Goal: Task Accomplishment & Management: Complete application form

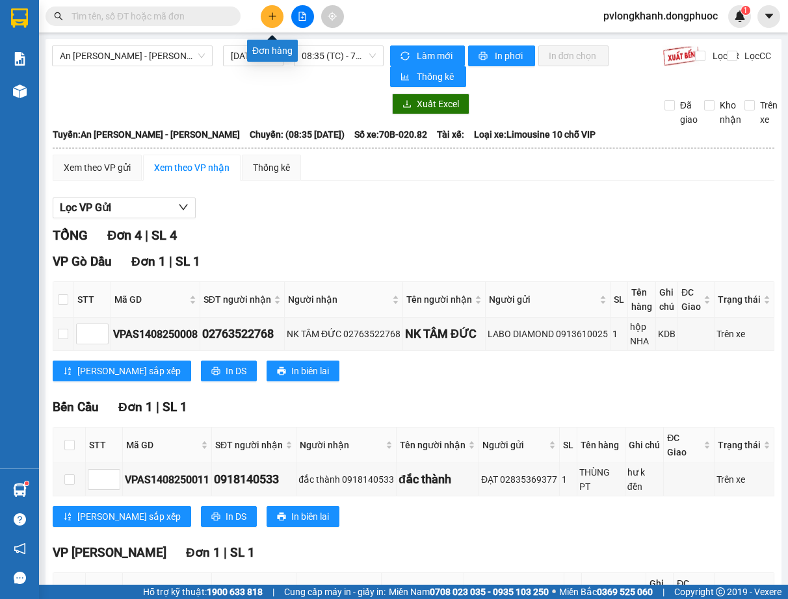
click at [268, 14] on icon "plus" at bounding box center [272, 16] width 9 height 9
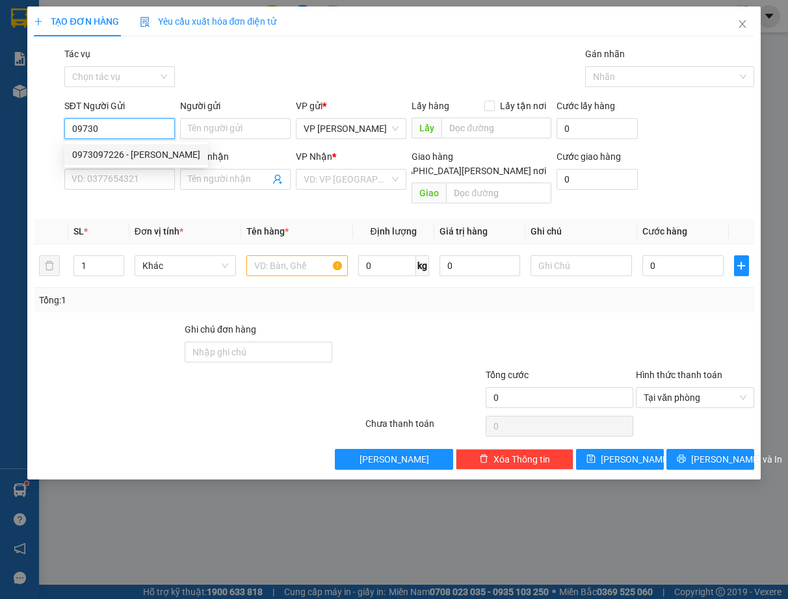
click at [146, 149] on div "0973097226 - [PERSON_NAME]" at bounding box center [136, 155] width 128 height 14
type input "0973097226"
type input "NHÂN TÂM"
type input "0967276513"
type input "[PERSON_NAME]"
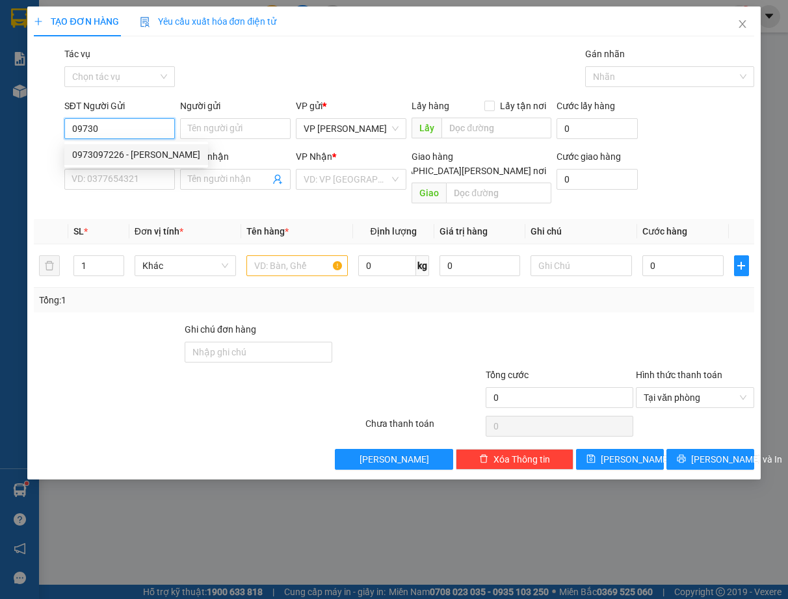
type input "Kdb"
type input "25.000"
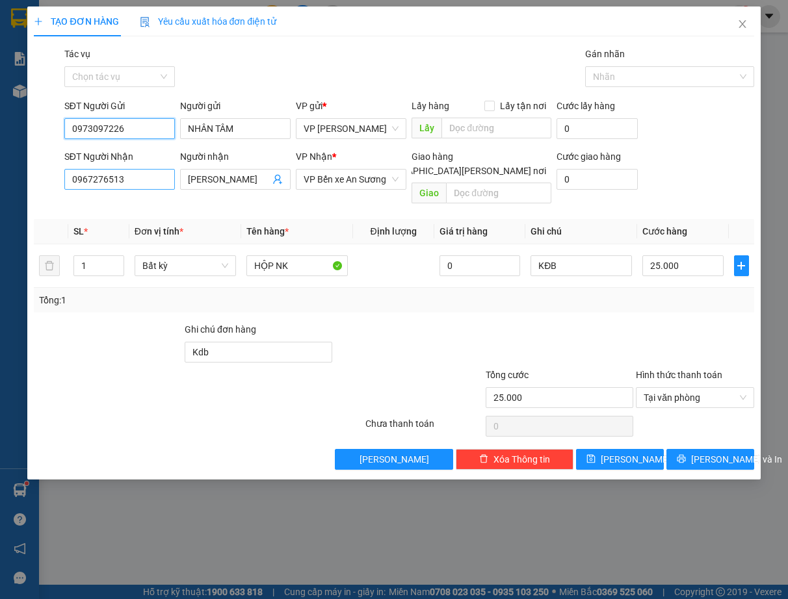
type input "0973097226"
click at [144, 181] on input "0967276513" at bounding box center [119, 179] width 111 height 21
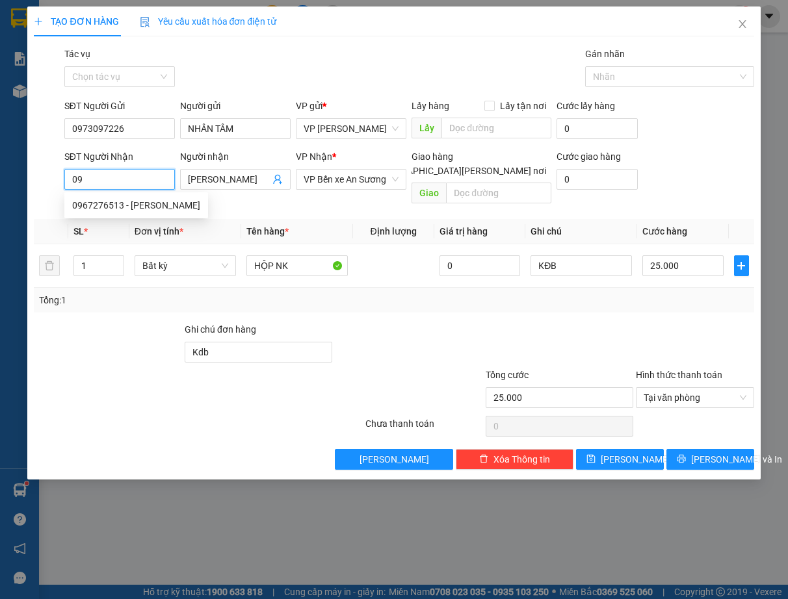
type input "0"
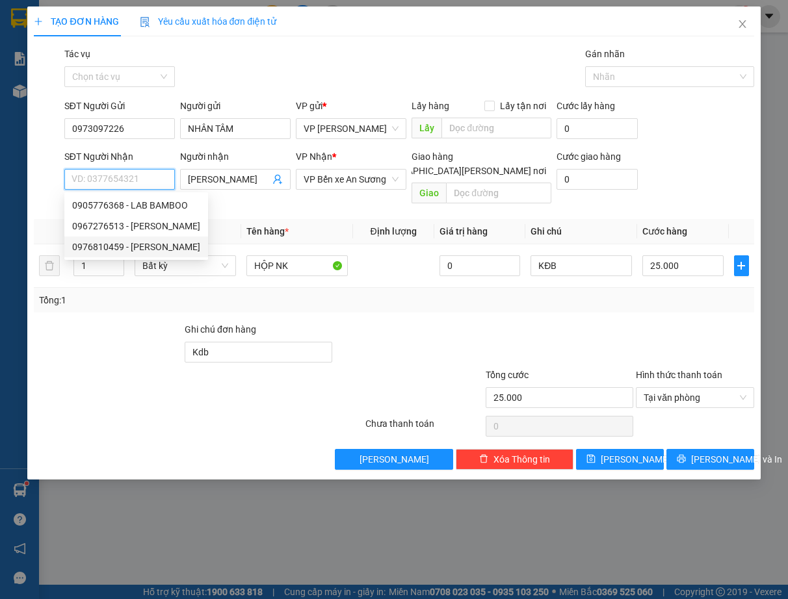
click at [151, 241] on div "0976810459 - [PERSON_NAME]" at bounding box center [136, 247] width 128 height 14
type input "0976810459"
type input "[PERSON_NAME]"
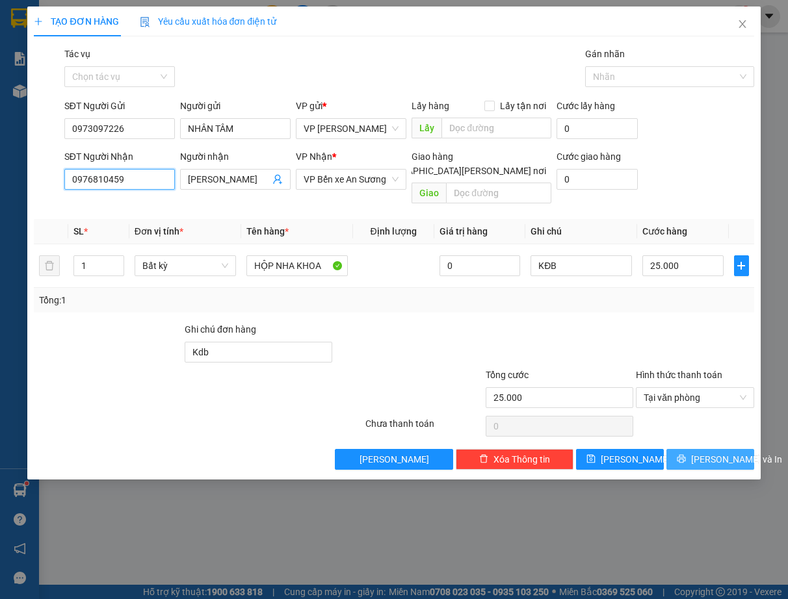
type input "0976810459"
click at [712, 452] on span "[PERSON_NAME] và In" at bounding box center [736, 459] width 91 height 14
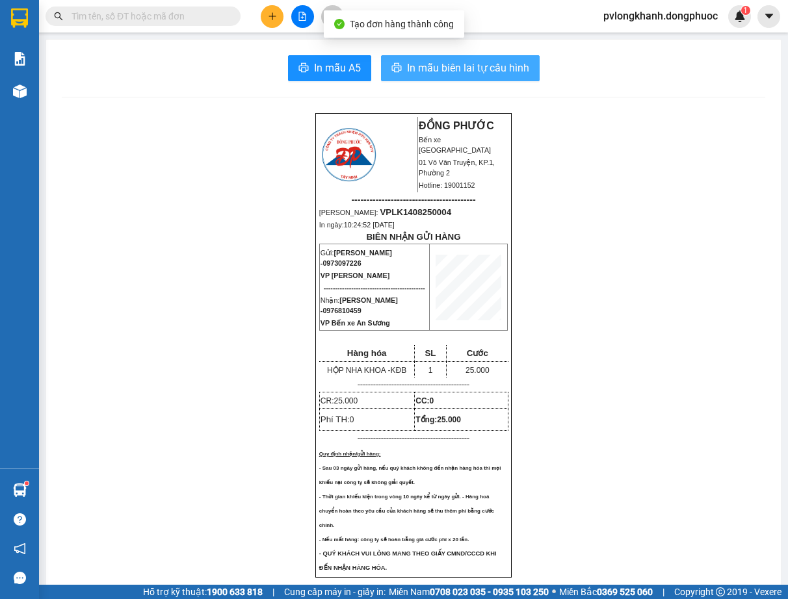
click at [458, 68] on span "In mẫu biên lai tự cấu hình" at bounding box center [468, 68] width 122 height 16
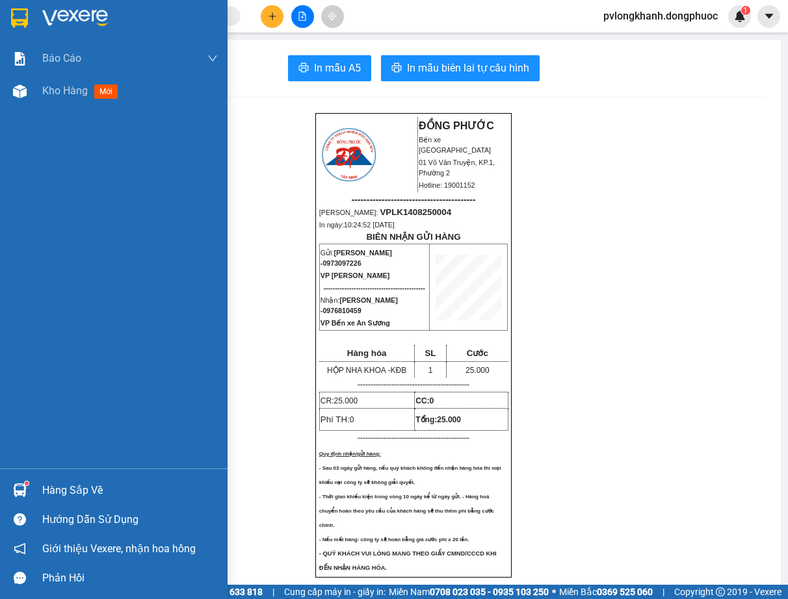
click at [81, 489] on div "Hàng sắp về" at bounding box center [130, 491] width 176 height 20
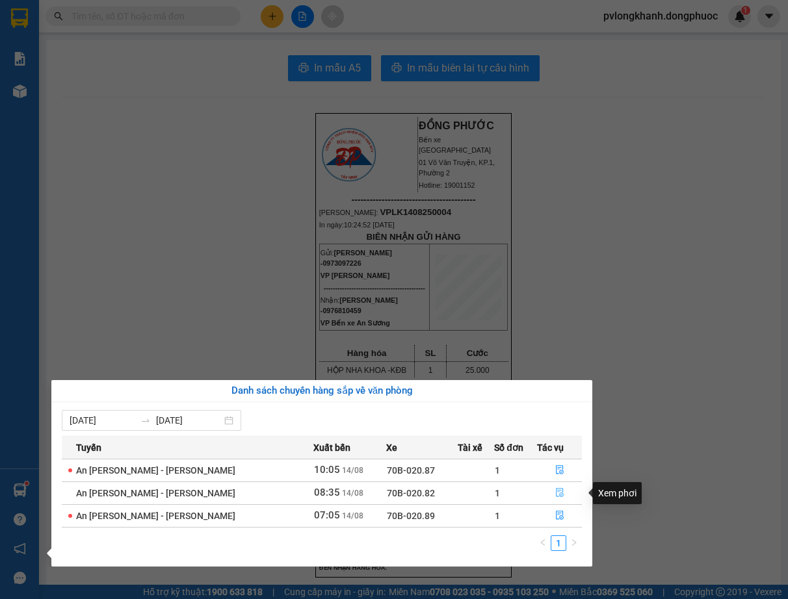
click at [556, 495] on icon "file-done" at bounding box center [559, 492] width 9 height 9
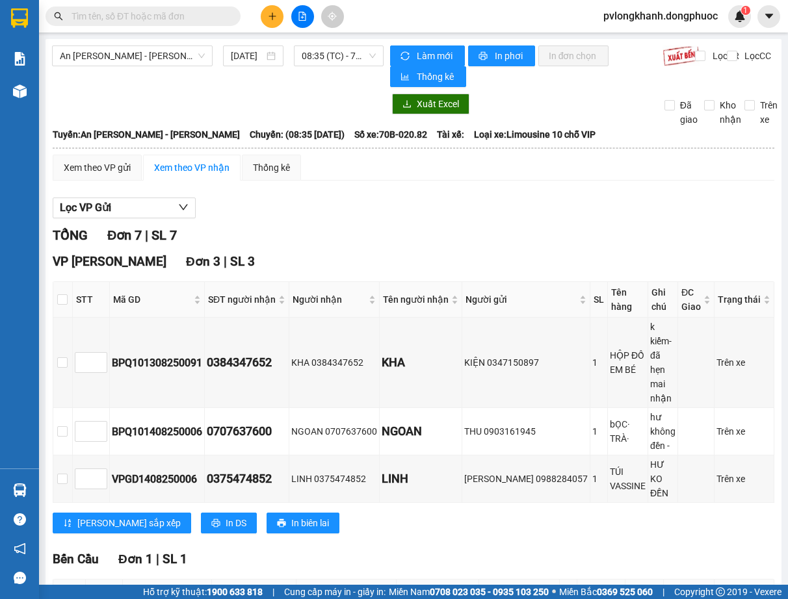
scroll to position [174, 0]
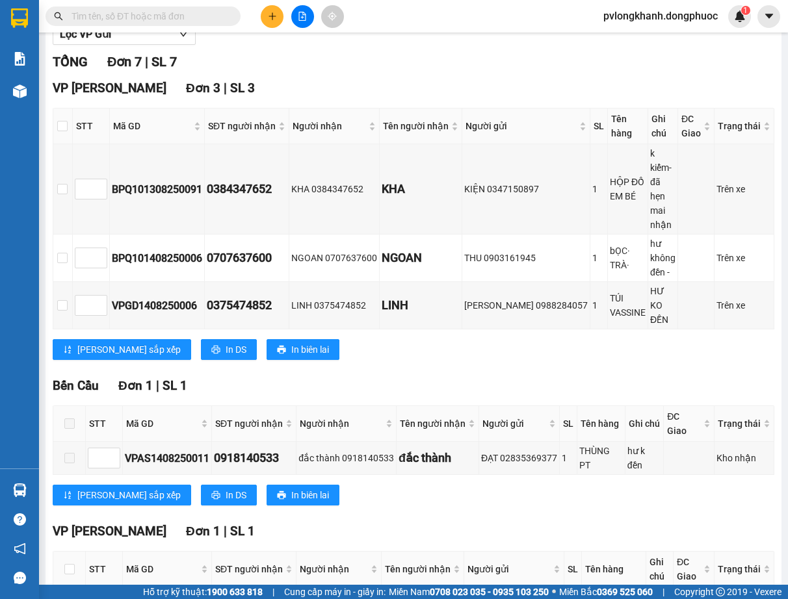
click at [77, 552] on th at bounding box center [69, 570] width 33 height 36
click at [67, 562] on label at bounding box center [69, 569] width 10 height 14
click at [67, 564] on input "checkbox" at bounding box center [69, 569] width 10 height 10
click at [67, 562] on label at bounding box center [69, 569] width 10 height 14
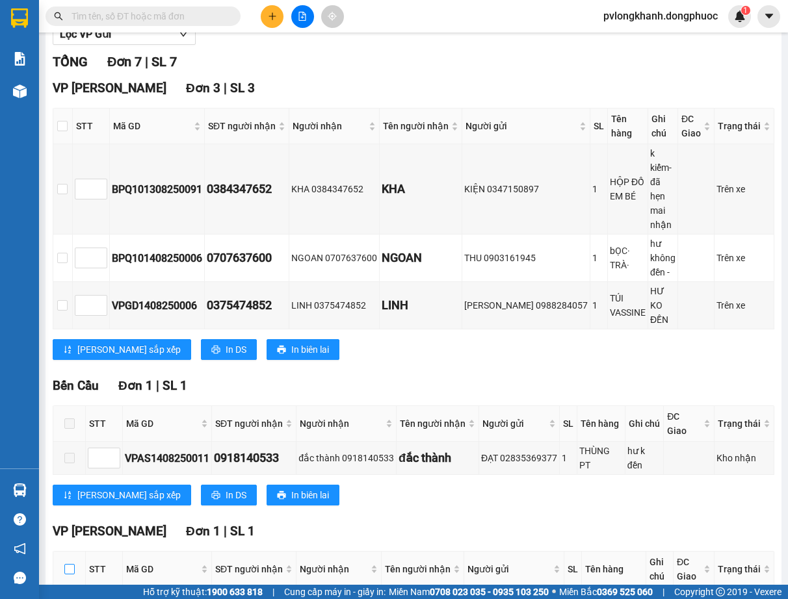
click at [67, 564] on input "checkbox" at bounding box center [69, 569] width 10 height 10
checkbox input "false"
click at [70, 564] on input "checkbox" at bounding box center [69, 569] width 10 height 10
checkbox input "true"
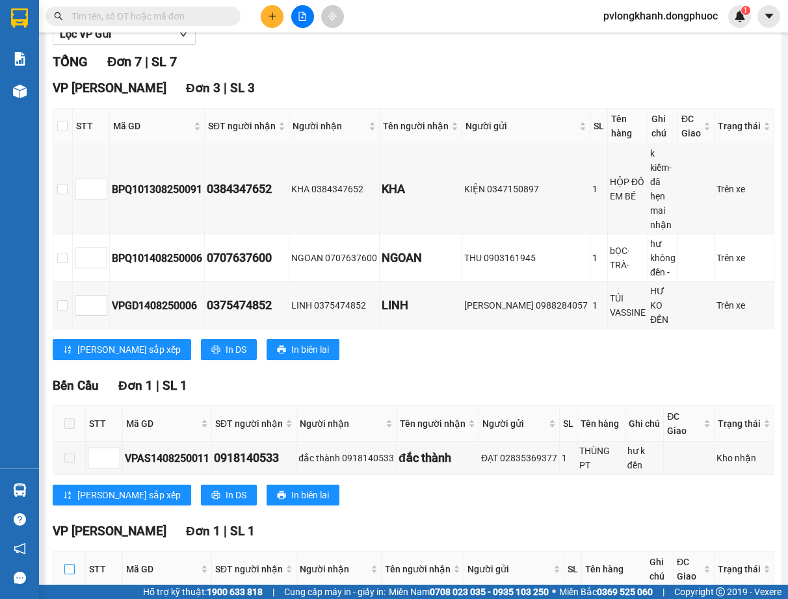
checkbox input "true"
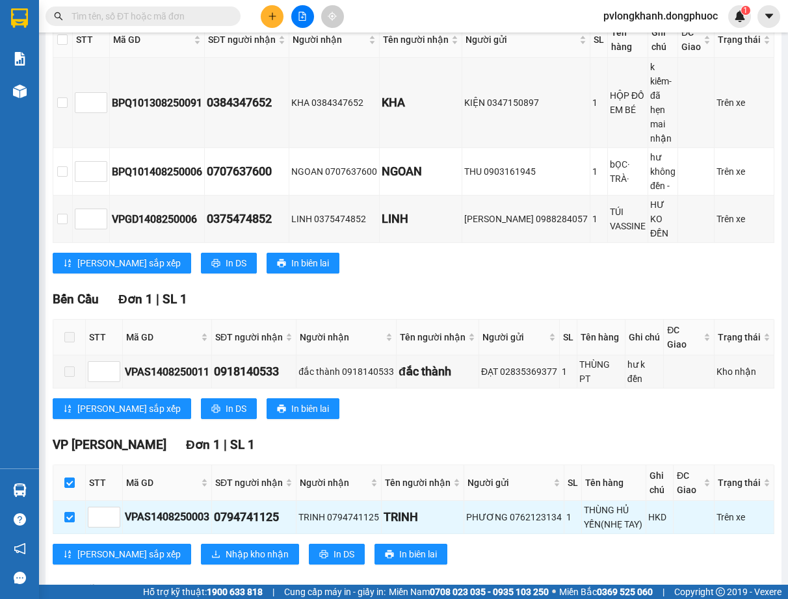
scroll to position [346, 0]
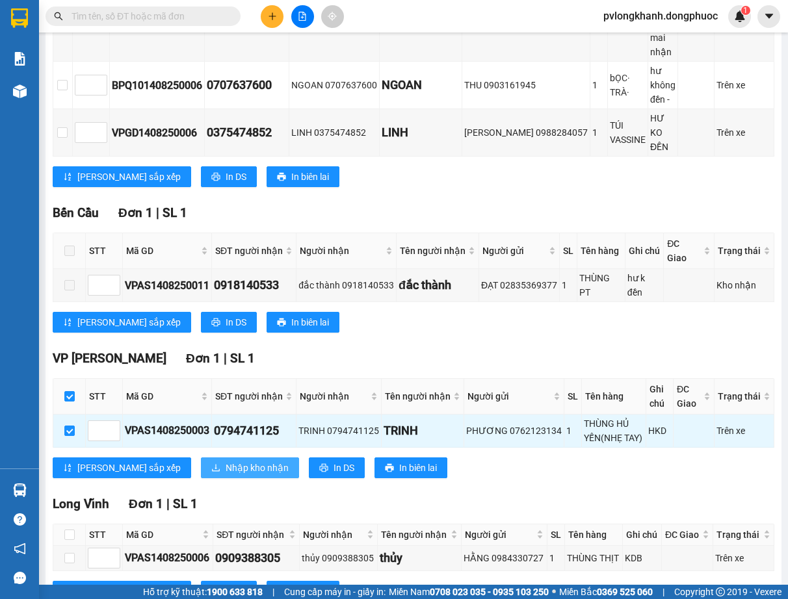
click at [226, 461] on span "Nhập kho nhận" at bounding box center [257, 468] width 63 height 14
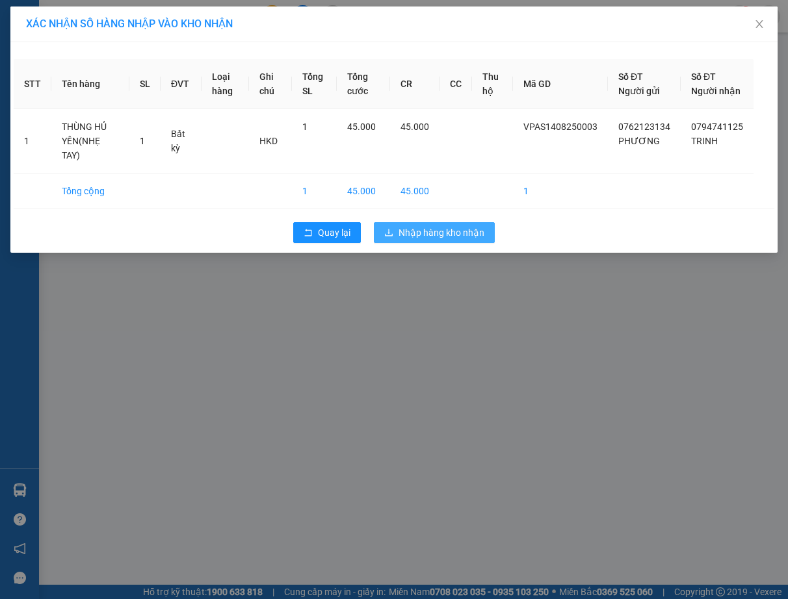
click at [436, 233] on span "Nhập hàng kho nhận" at bounding box center [441, 233] width 86 height 14
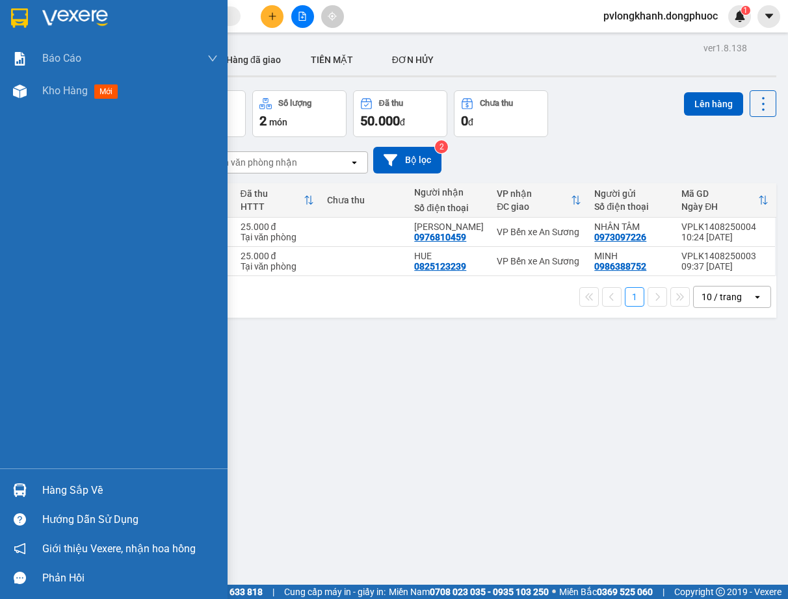
click at [83, 489] on div "Hàng sắp về" at bounding box center [130, 491] width 176 height 20
drag, startPoint x: 83, startPoint y: 489, endPoint x: 105, endPoint y: 491, distance: 22.9
click at [83, 489] on div "Báo cáo Mẫu 1: Báo cáo dòng tiền Mẫu 1: Báo cáo dòng tiền theo nhân viên Mẫu 1:…" at bounding box center [114, 299] width 228 height 599
click at [56, 492] on div "Hàng sắp về" at bounding box center [130, 491] width 176 height 20
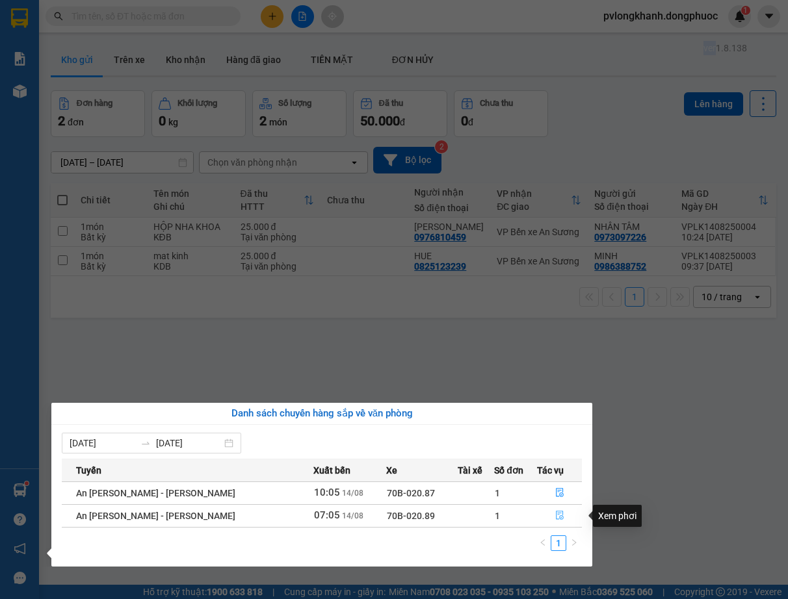
click at [555, 519] on icon "file-done" at bounding box center [559, 515] width 9 height 9
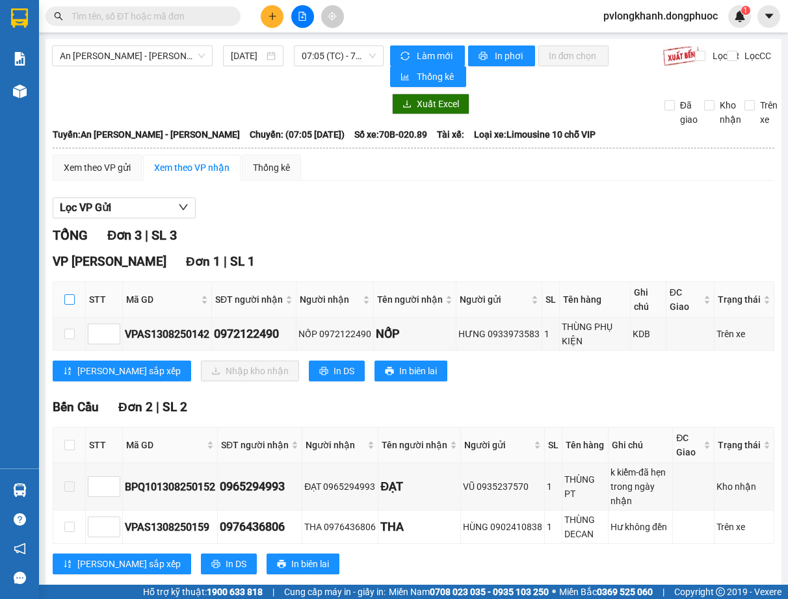
click at [70, 297] on input "checkbox" at bounding box center [69, 299] width 10 height 10
checkbox input "false"
click at [68, 297] on input "checkbox" at bounding box center [69, 299] width 10 height 10
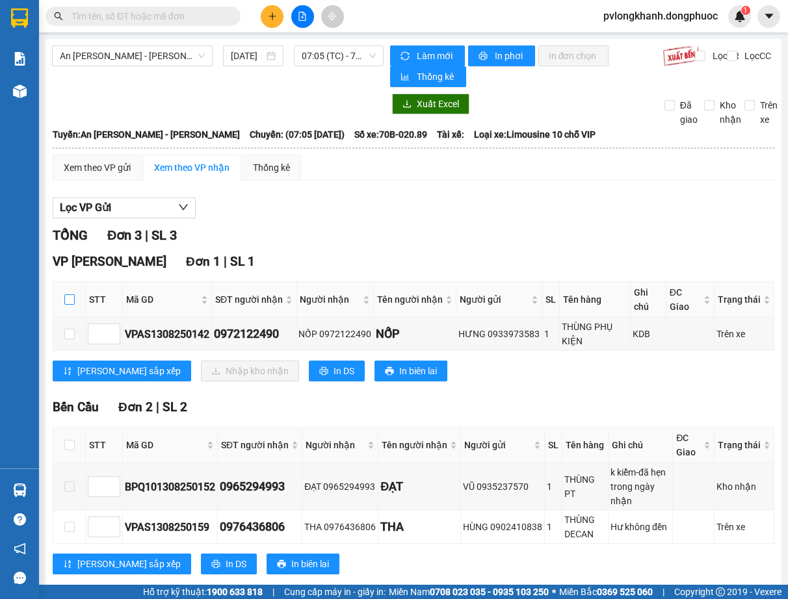
checkbox input "true"
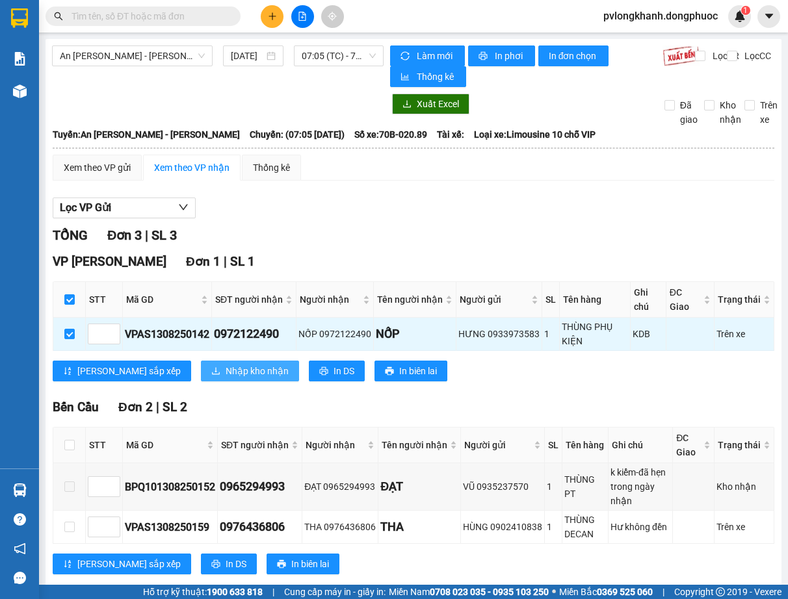
click at [226, 369] on span "Nhập kho nhận" at bounding box center [257, 371] width 63 height 14
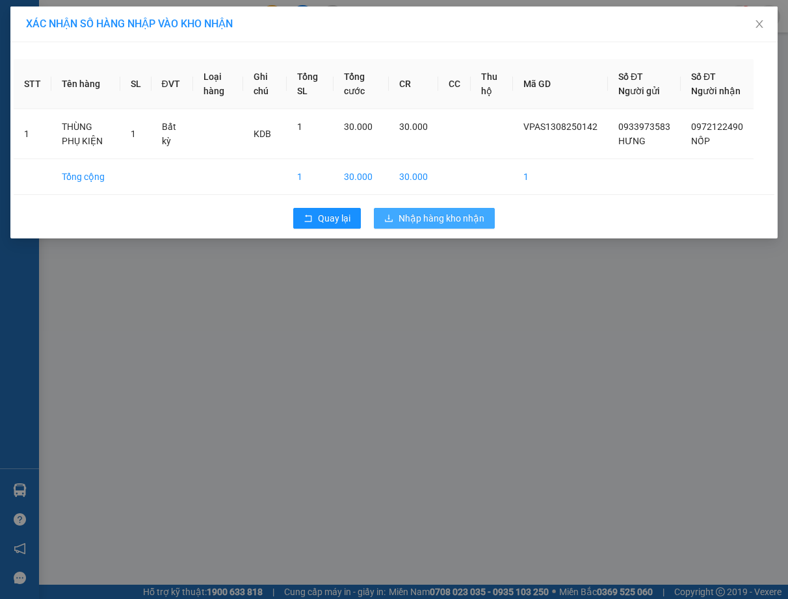
click at [428, 226] on span "Nhập hàng kho nhận" at bounding box center [441, 218] width 86 height 14
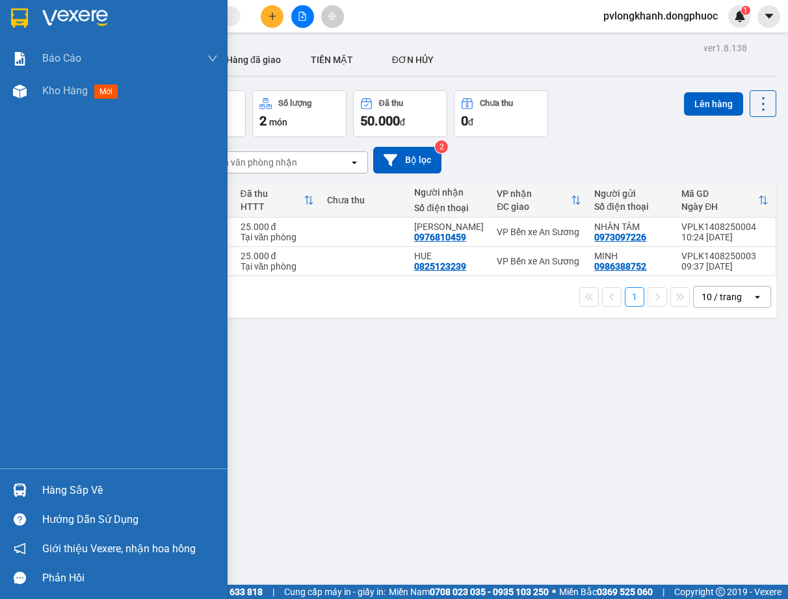
click at [70, 484] on div "Hàng sắp về" at bounding box center [130, 491] width 176 height 20
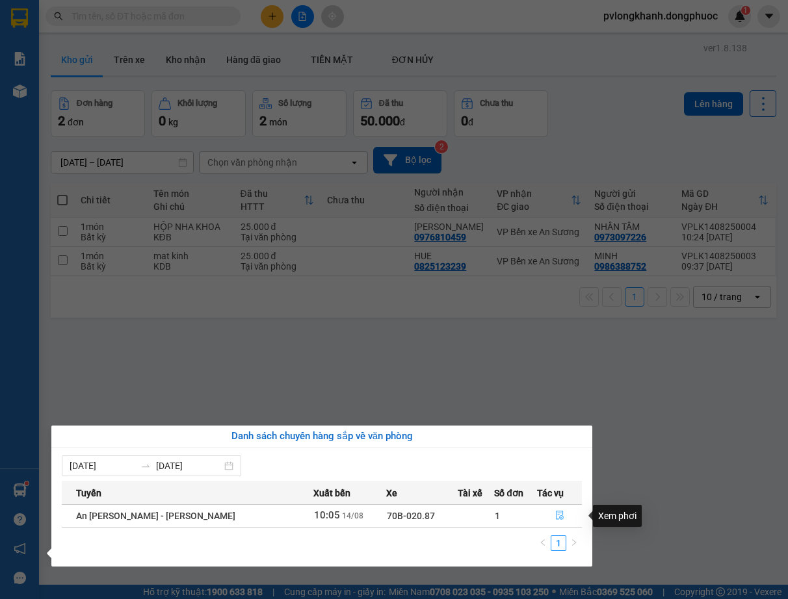
click at [556, 512] on icon "file-done" at bounding box center [560, 516] width 8 height 9
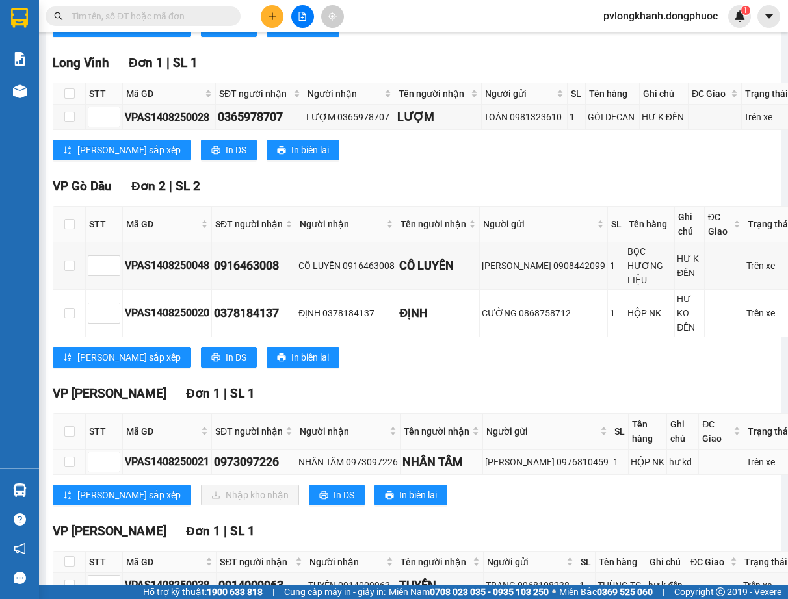
scroll to position [582, 0]
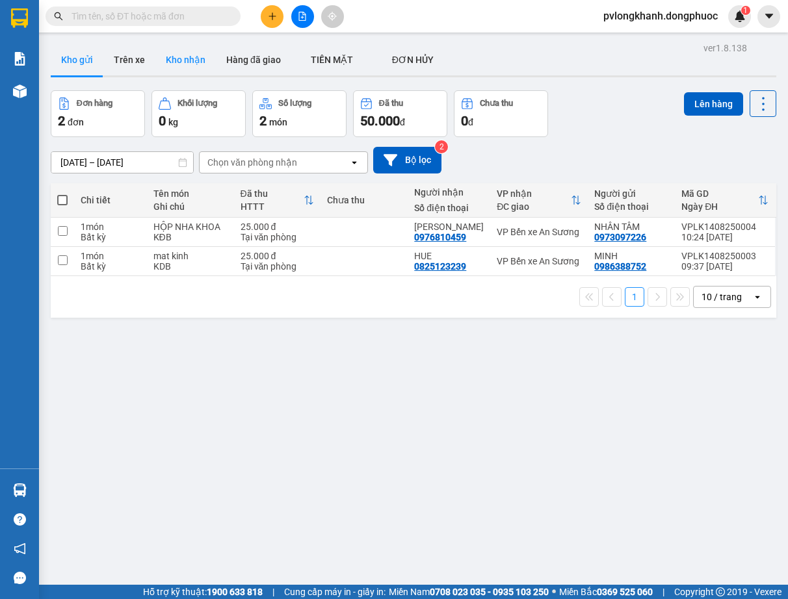
click at [185, 63] on button "Kho nhận" at bounding box center [185, 59] width 60 height 31
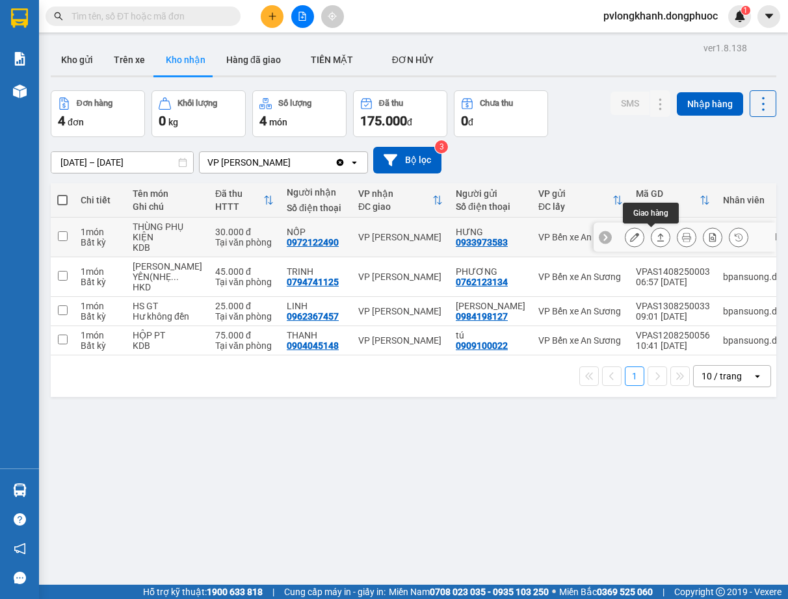
click at [656, 238] on icon at bounding box center [660, 237] width 9 height 9
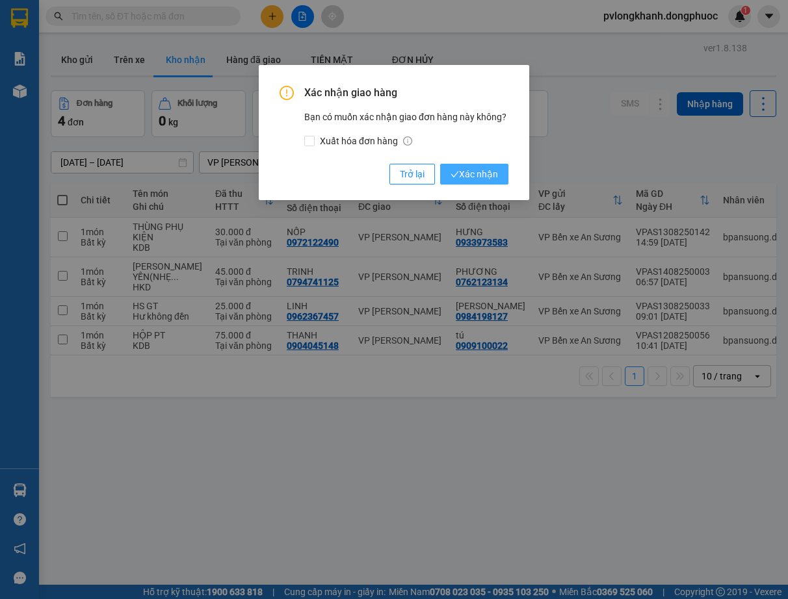
click at [502, 168] on button "Xác nhận" at bounding box center [474, 174] width 68 height 21
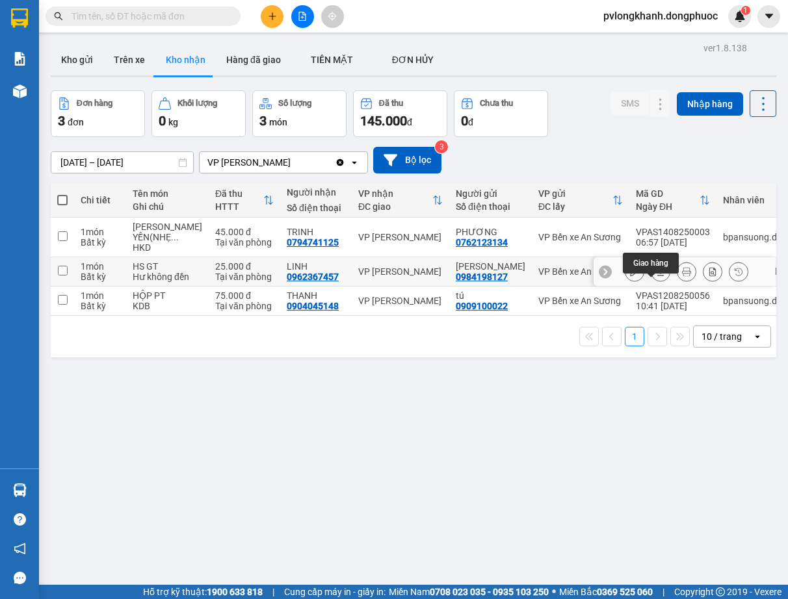
click at [656, 276] on icon at bounding box center [660, 271] width 9 height 9
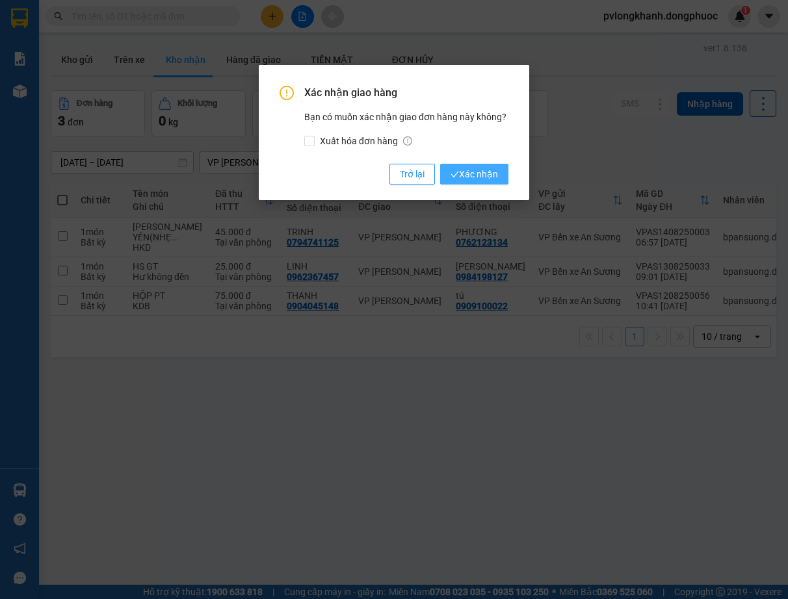
drag, startPoint x: 478, startPoint y: 175, endPoint x: 509, endPoint y: 207, distance: 44.1
click at [478, 177] on span "Xác nhận" at bounding box center [473, 174] width 47 height 14
click at [478, 179] on span "Xác nhận" at bounding box center [473, 174] width 47 height 14
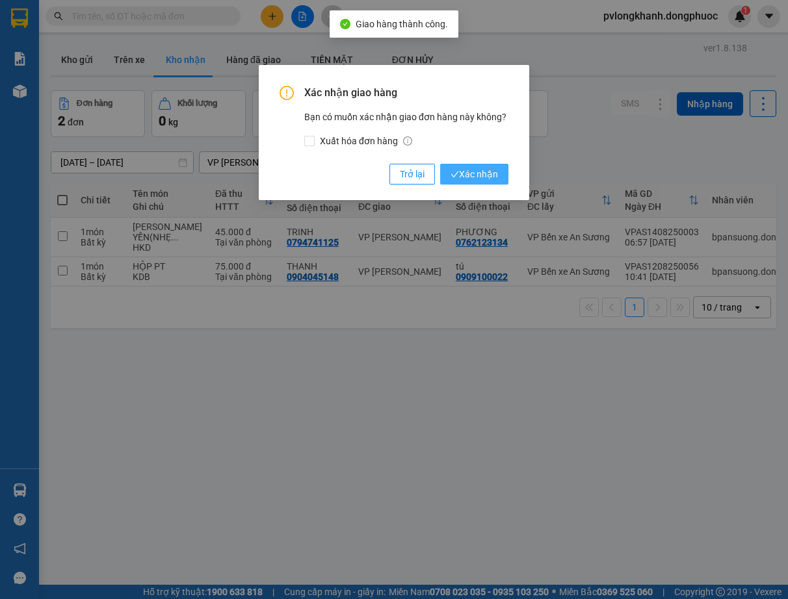
click at [480, 170] on span "Xác nhận" at bounding box center [473, 174] width 47 height 14
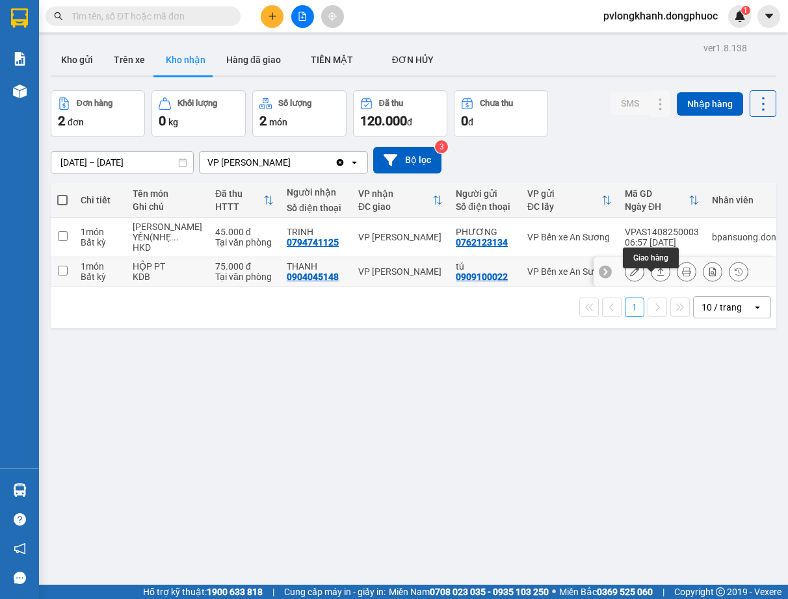
click at [656, 276] on icon at bounding box center [660, 271] width 9 height 9
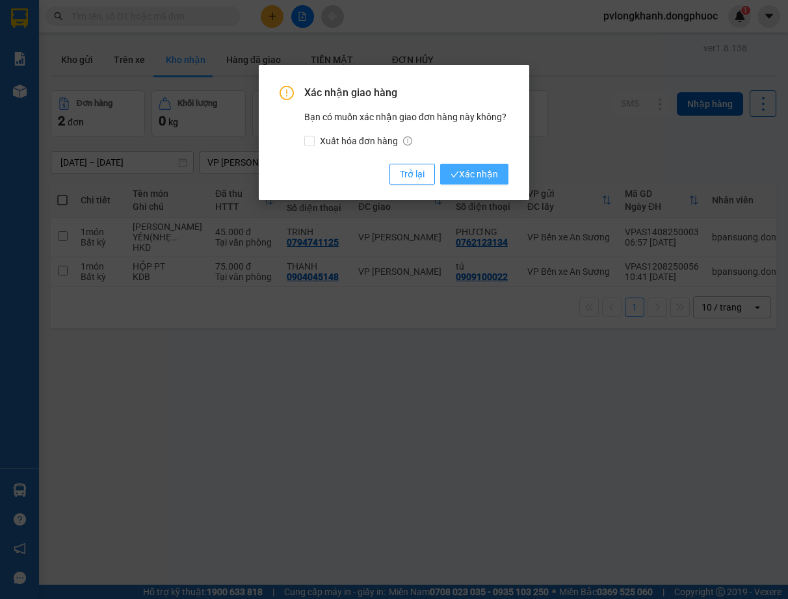
click at [473, 172] on span "Xác nhận" at bounding box center [473, 174] width 47 height 14
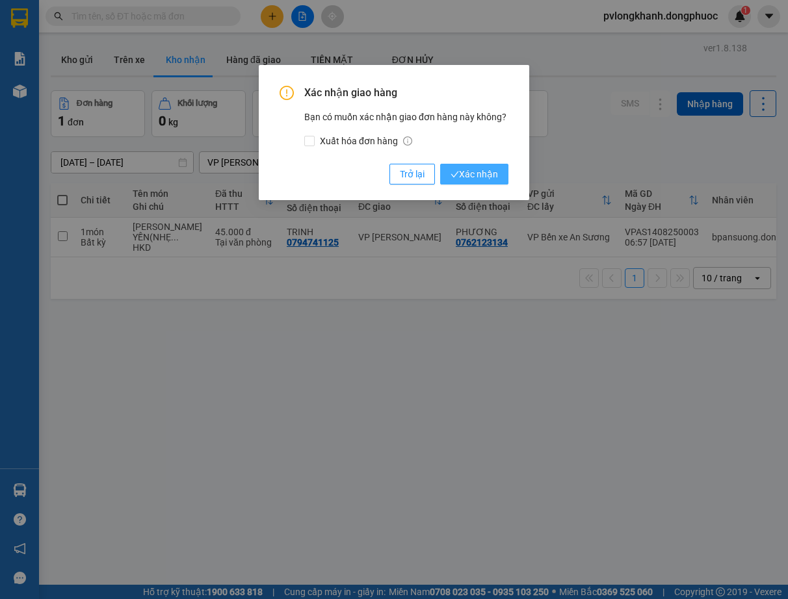
click at [458, 166] on button "Xác nhận" at bounding box center [474, 174] width 68 height 21
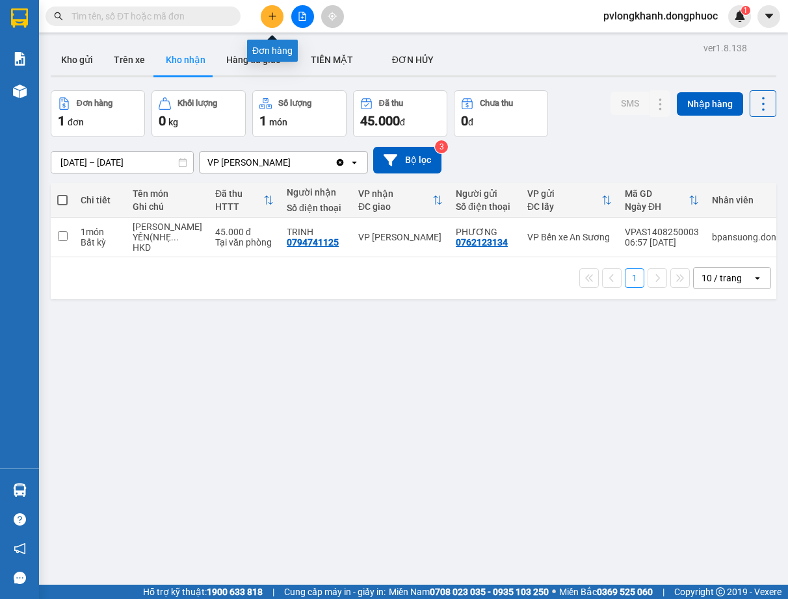
click at [276, 19] on icon "plus" at bounding box center [272, 16] width 9 height 9
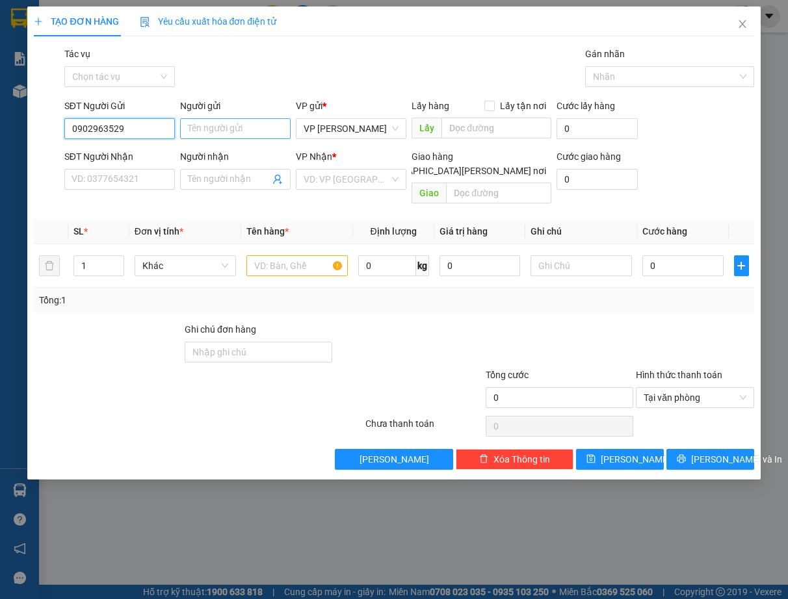
type input "0902963529"
click at [225, 129] on input "Người gửi" at bounding box center [235, 128] width 111 height 21
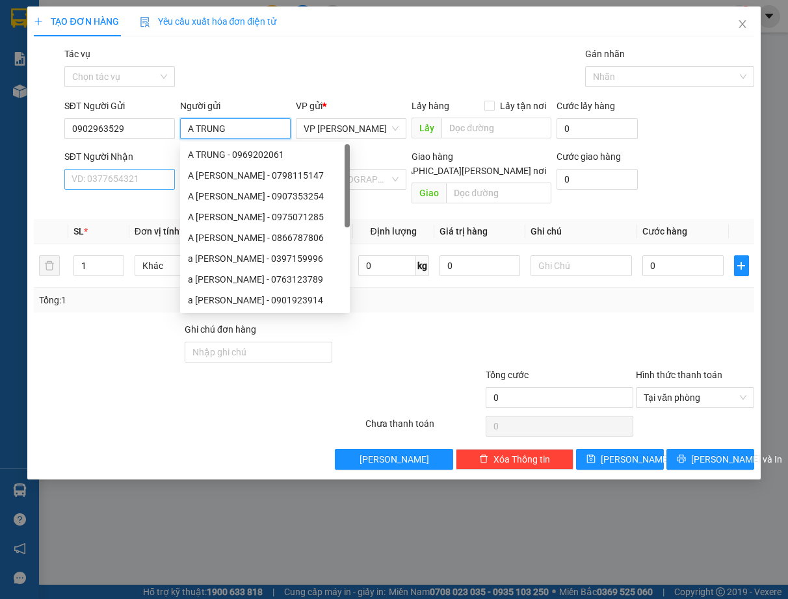
type input "A TRUNG"
click at [127, 171] on input "SĐT Người Nhận" at bounding box center [119, 179] width 111 height 21
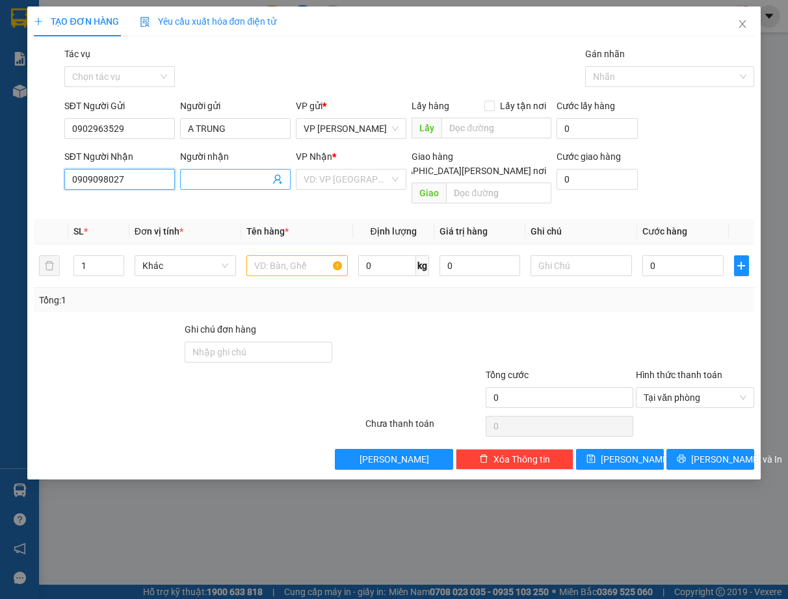
type input "0909098027"
click at [233, 182] on input "Người nhận" at bounding box center [229, 179] width 82 height 14
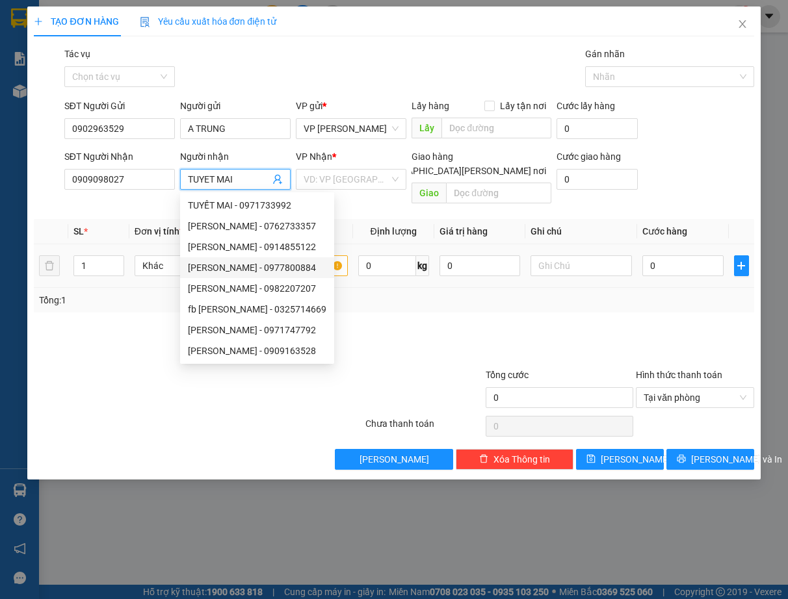
type input "TUYET MAI"
click at [323, 255] on input "text" at bounding box center [296, 265] width 101 height 21
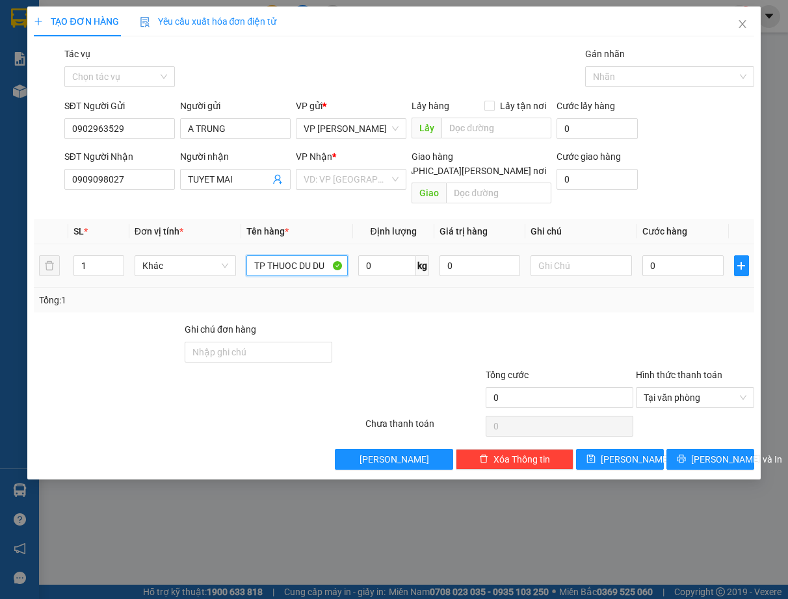
click at [264, 255] on input "TP THUOC DU DU" at bounding box center [296, 265] width 101 height 21
click at [299, 255] on input "TP, THUOC DU DU" at bounding box center [296, 265] width 101 height 21
type input "TP, THUOC,DU DU"
click at [599, 255] on input "text" at bounding box center [580, 265] width 101 height 21
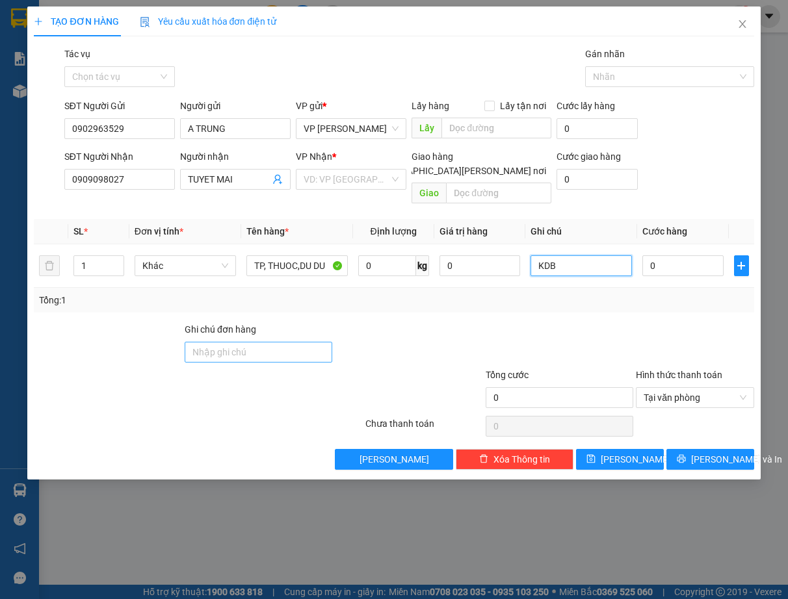
type input "KDB"
drag, startPoint x: 275, startPoint y: 338, endPoint x: 287, endPoint y: 291, distance: 48.4
click at [275, 342] on input "Ghi chú đơn hàng" at bounding box center [259, 352] width 148 height 21
type input "KDB"
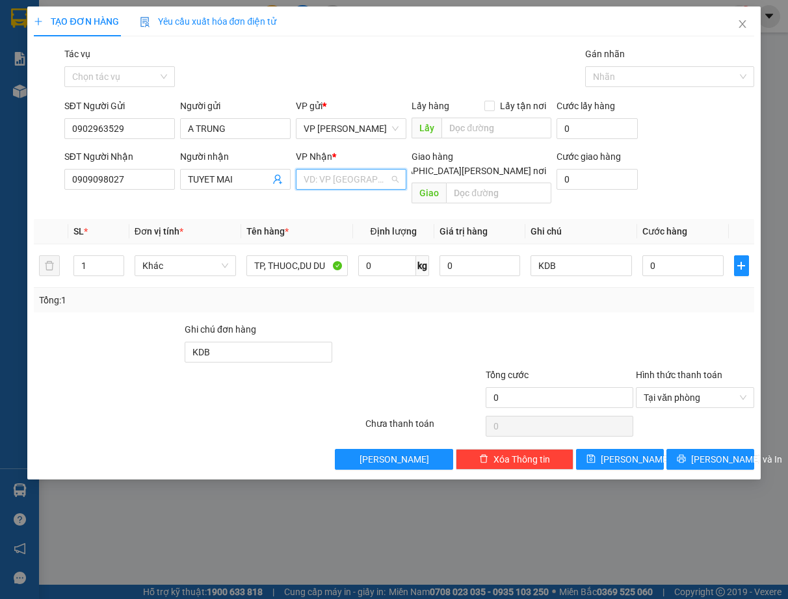
click at [316, 174] on input "search" at bounding box center [347, 180] width 86 height 20
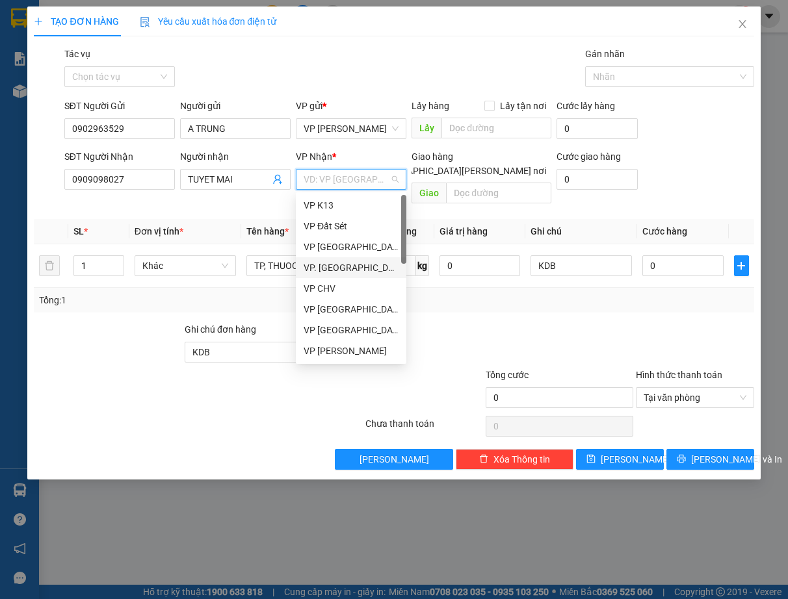
type input "Q"
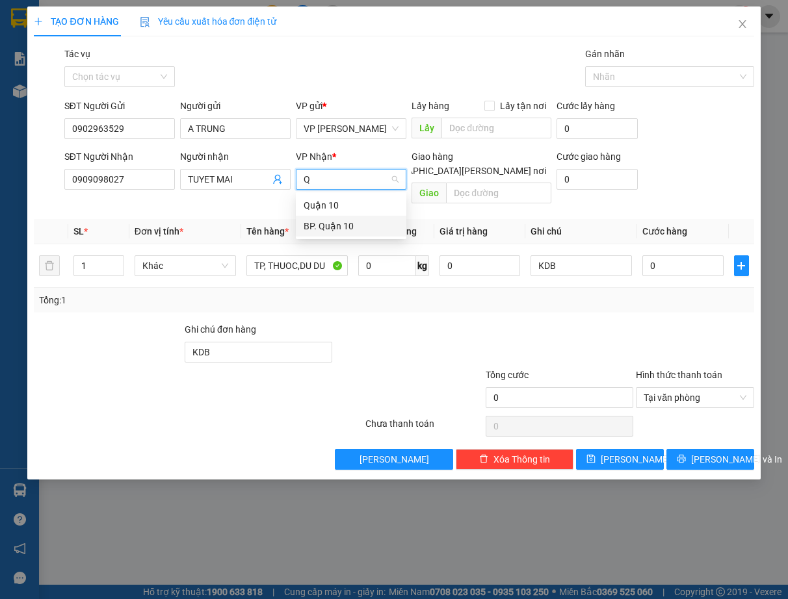
click at [361, 228] on div "BP. Quận 10" at bounding box center [351, 226] width 95 height 14
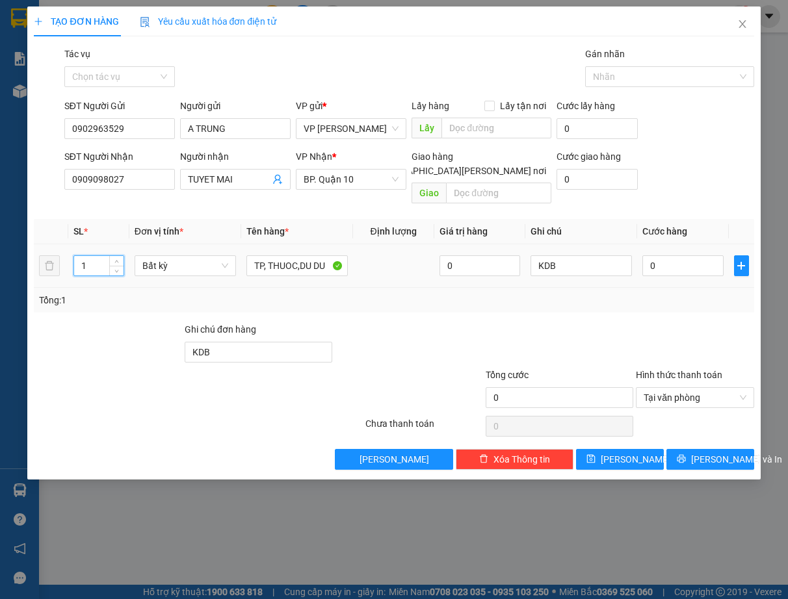
click at [102, 257] on input "1" at bounding box center [98, 266] width 49 height 20
type input "4"
click at [696, 255] on input "0" at bounding box center [682, 265] width 81 height 21
type input "2"
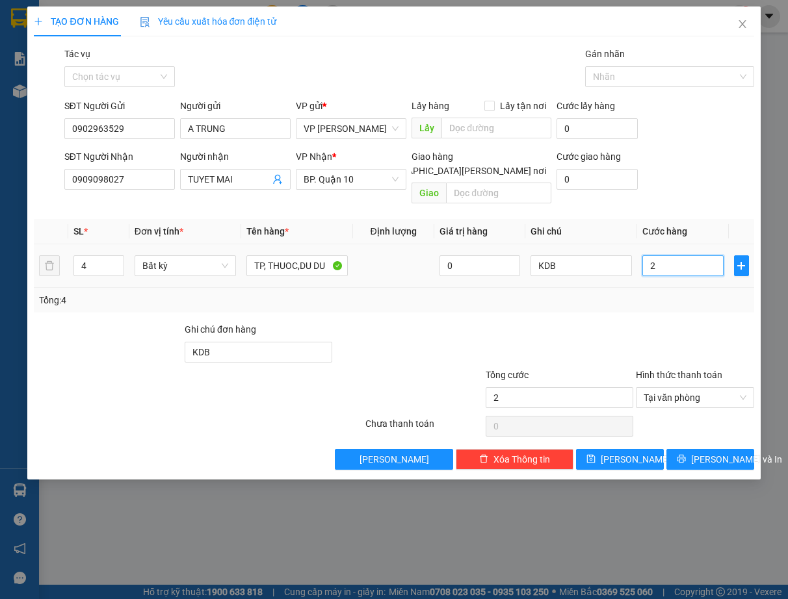
type input "25"
type input "250"
type input "250.000"
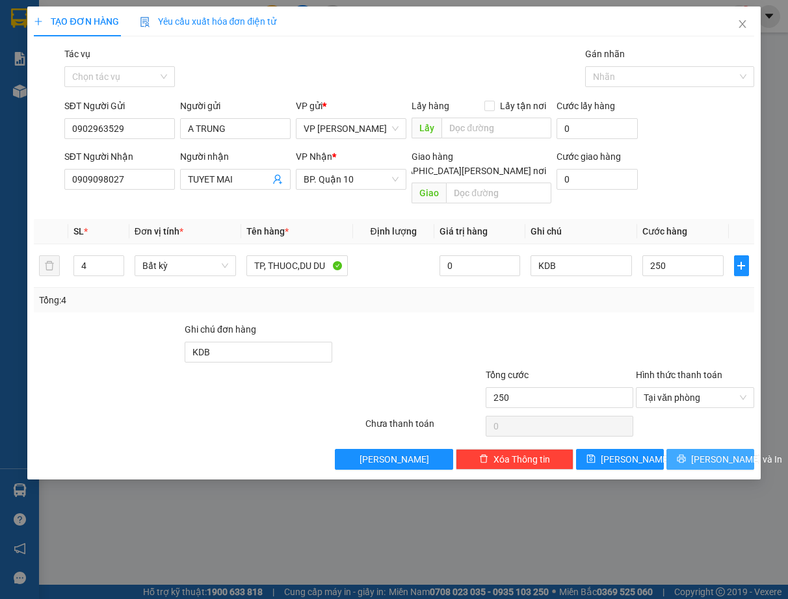
type input "250.000"
click at [717, 452] on span "[PERSON_NAME] và In" at bounding box center [736, 459] width 91 height 14
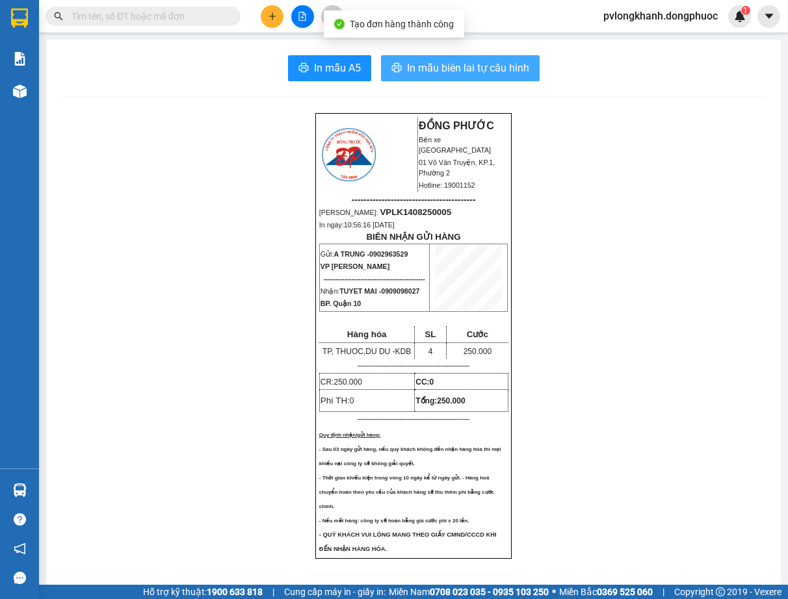
click at [488, 66] on span "In mẫu biên lai tự cấu hình" at bounding box center [468, 68] width 122 height 16
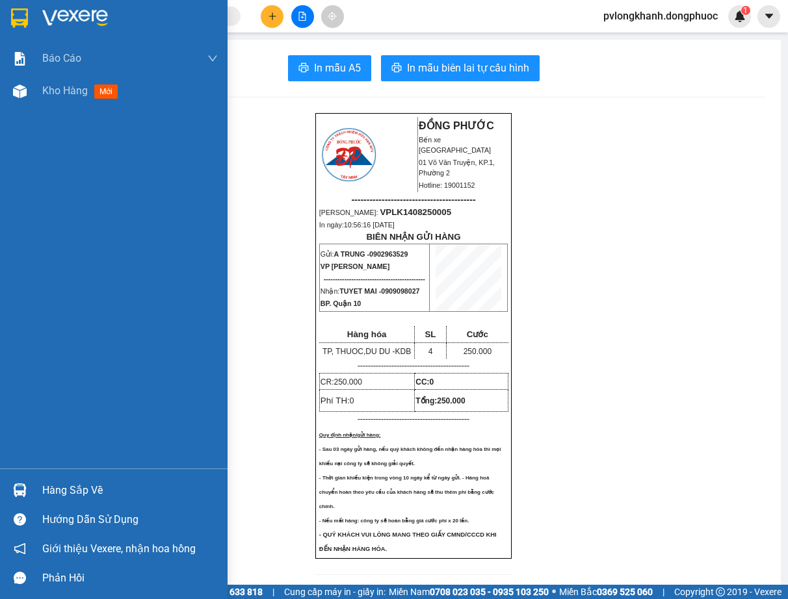
click at [85, 486] on div "Hàng sắp về" at bounding box center [130, 491] width 176 height 20
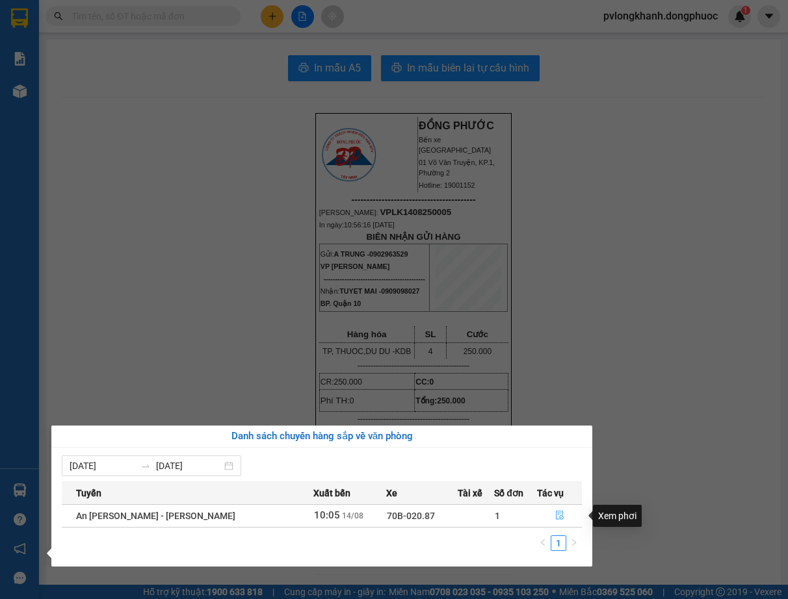
click at [556, 517] on icon "file-done" at bounding box center [560, 516] width 8 height 9
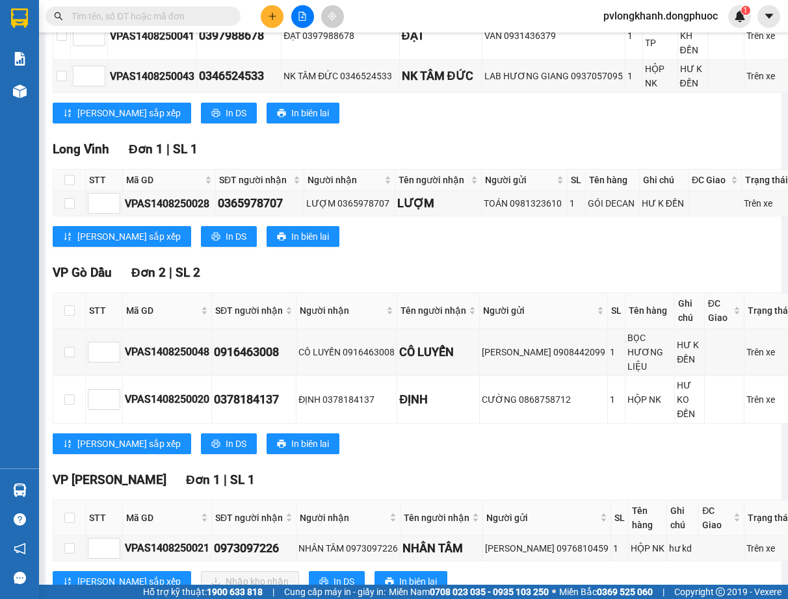
scroll to position [520, 0]
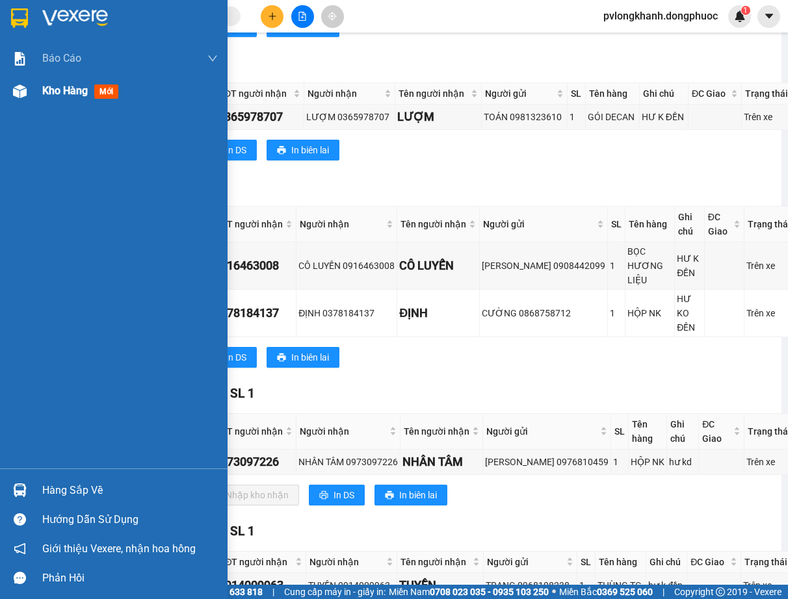
click at [62, 94] on span "Kho hàng" at bounding box center [65, 91] width 46 height 12
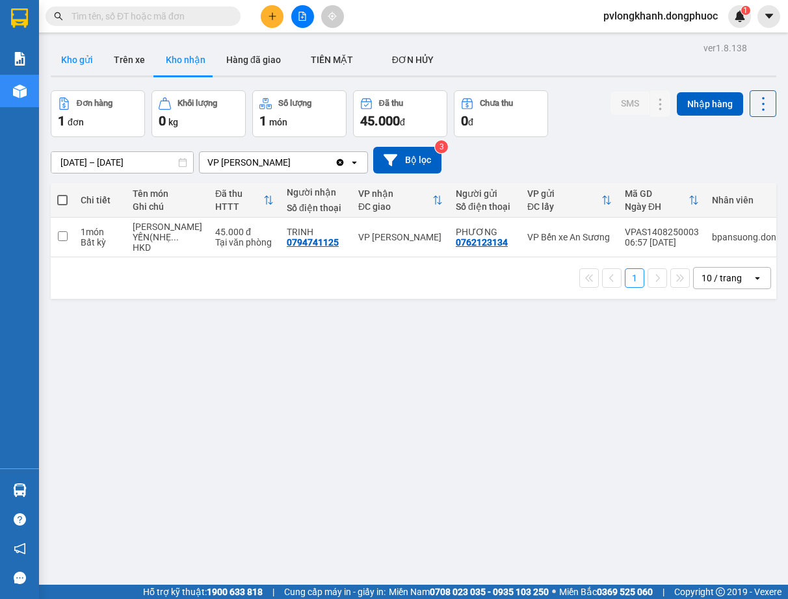
click at [77, 53] on button "Kho gửi" at bounding box center [77, 59] width 53 height 31
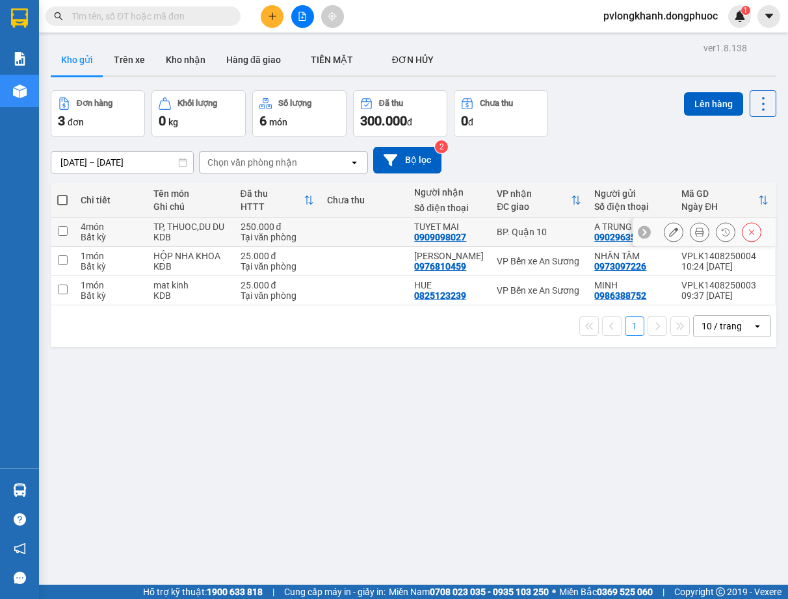
click at [98, 236] on div "Bất kỳ" at bounding box center [111, 237] width 60 height 10
checkbox input "true"
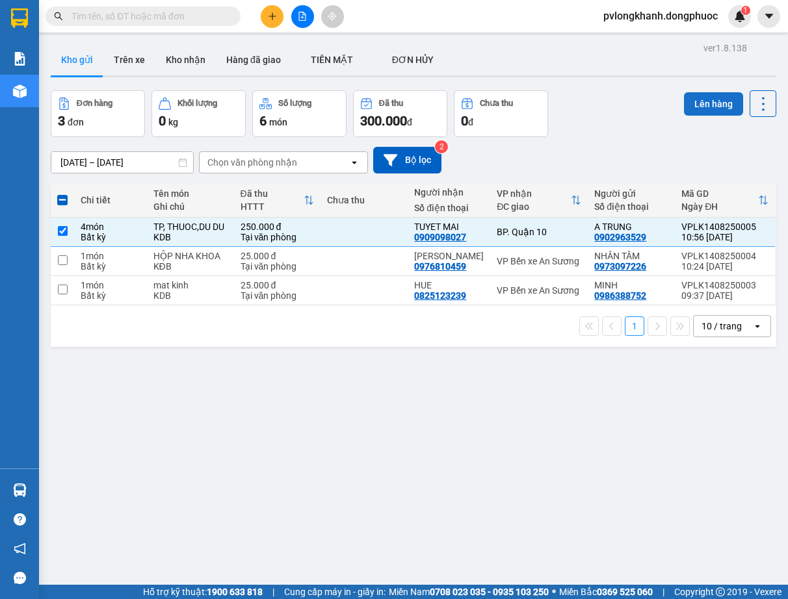
click at [696, 99] on button "Lên hàng" at bounding box center [713, 103] width 59 height 23
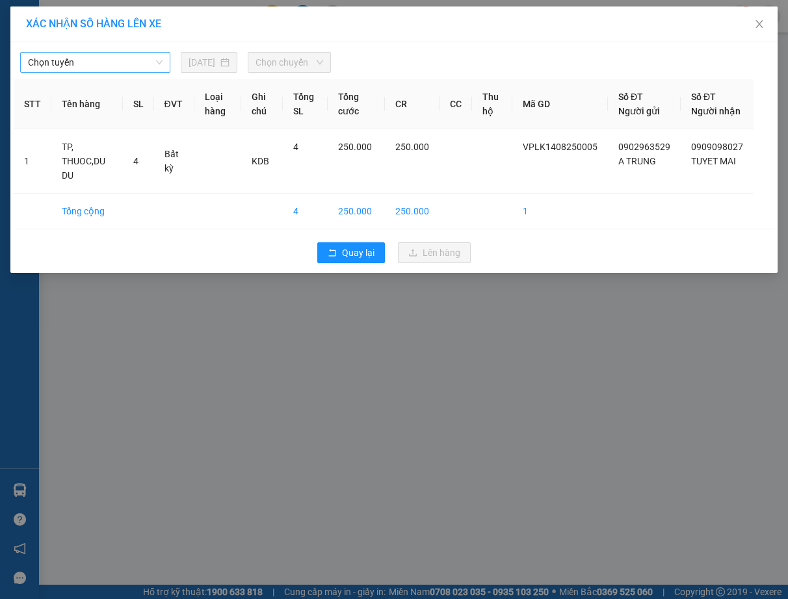
click at [114, 59] on span "Chọn tuyến" at bounding box center [95, 63] width 135 height 20
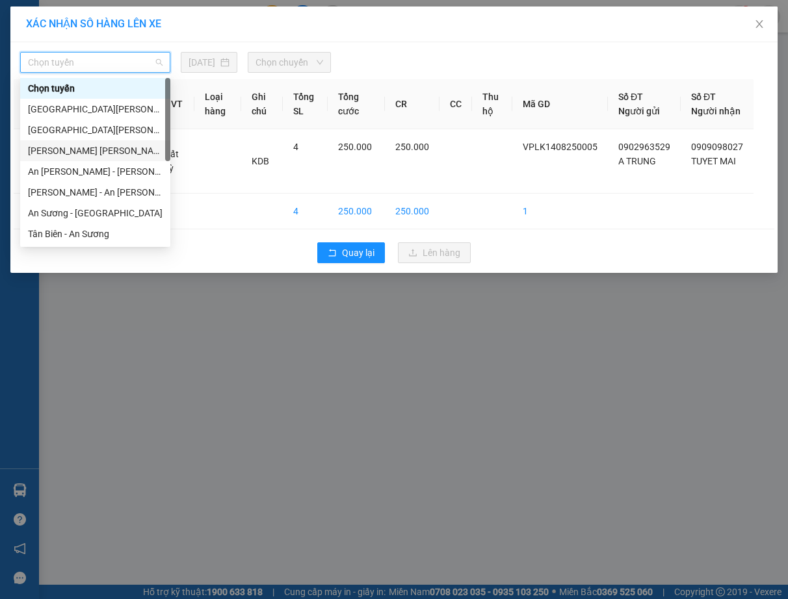
click at [117, 148] on div "[PERSON_NAME] [PERSON_NAME] (vip)" at bounding box center [95, 151] width 135 height 14
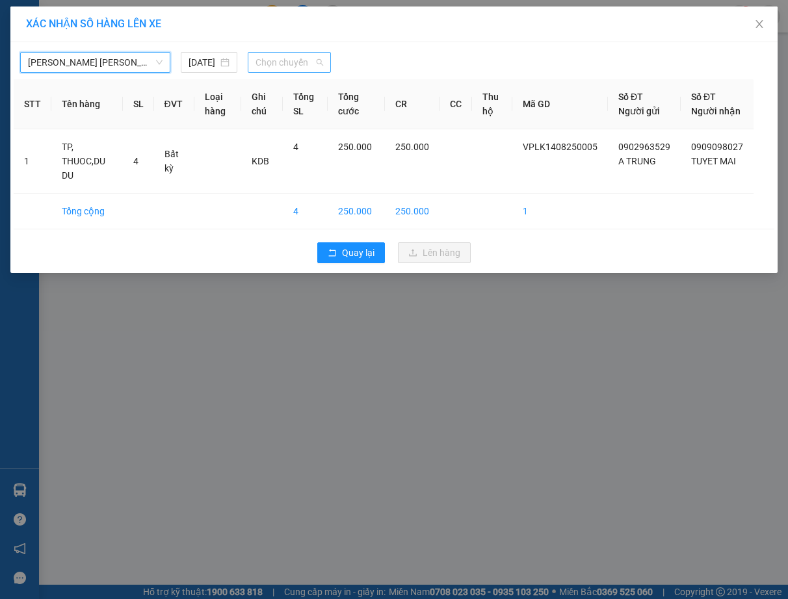
click at [295, 60] on span "Chọn chuyến" at bounding box center [289, 63] width 68 height 20
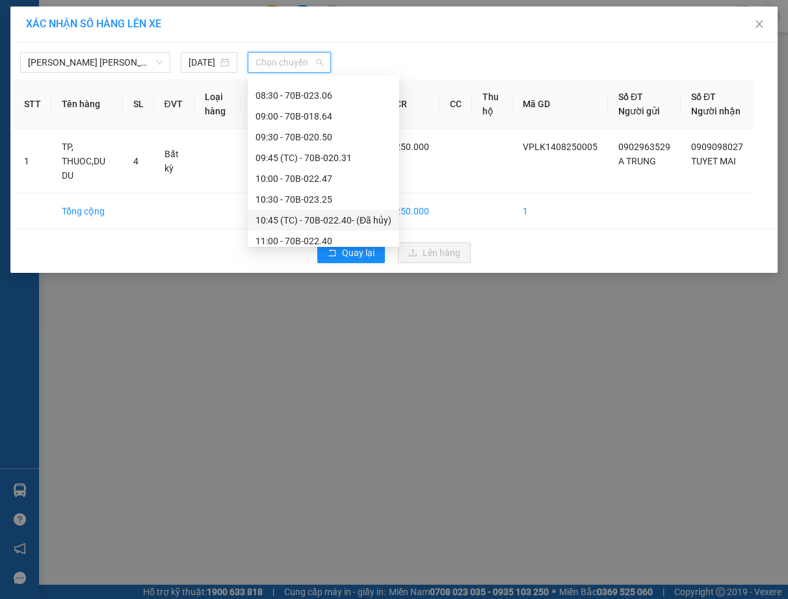
scroll to position [434, 0]
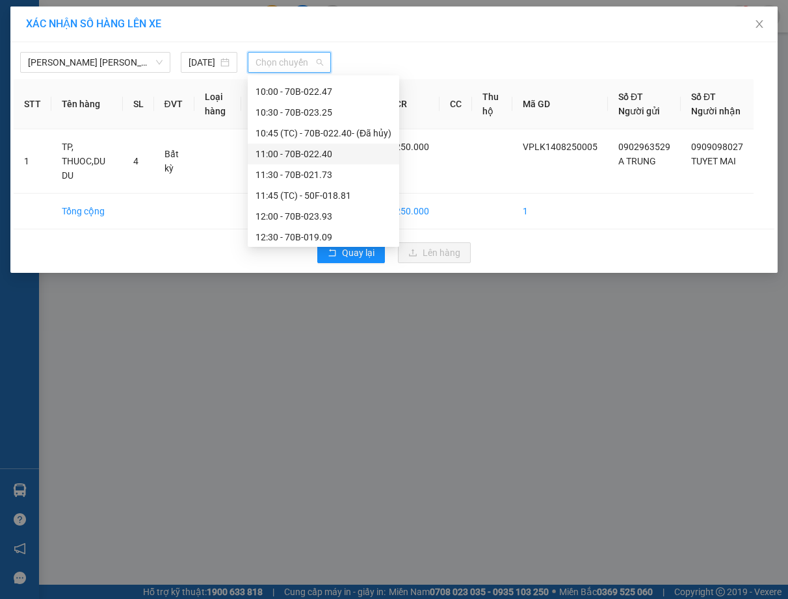
click at [321, 150] on div "11:00 - 70B-022.40" at bounding box center [323, 154] width 136 height 14
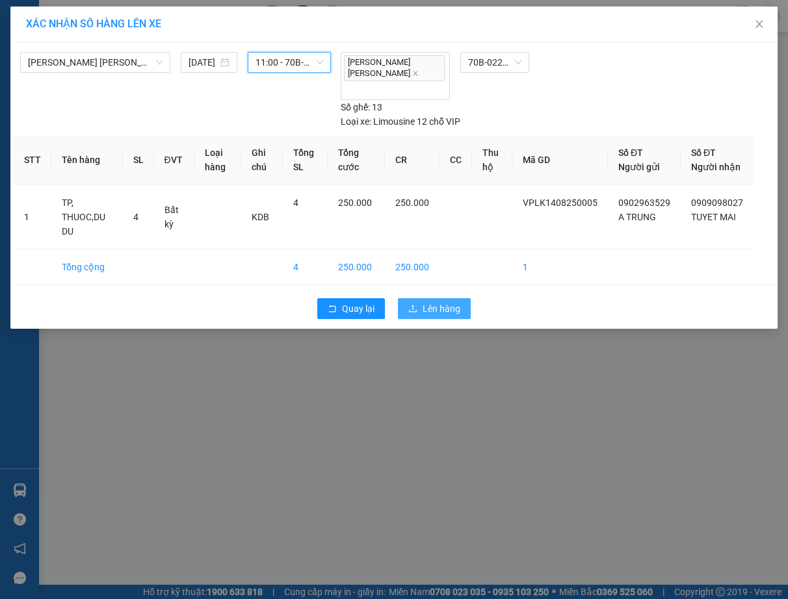
click at [425, 298] on button "Lên hàng" at bounding box center [434, 308] width 73 height 21
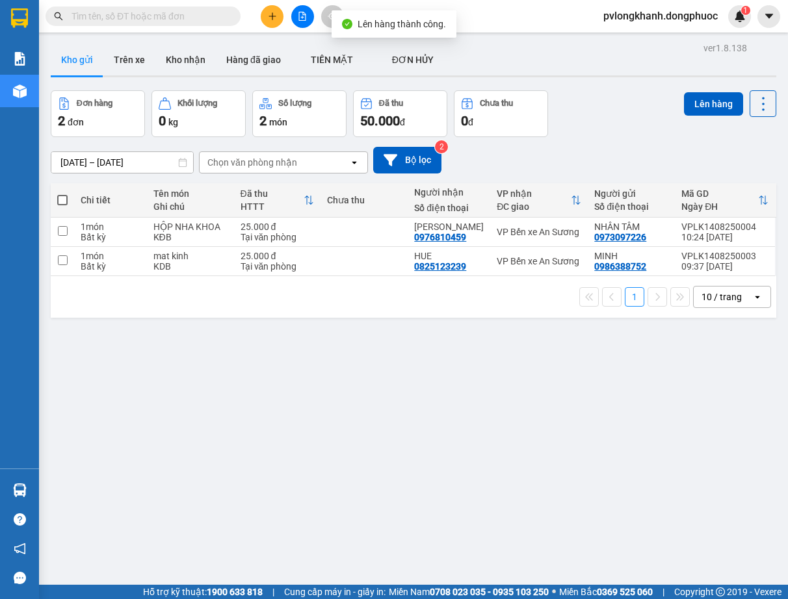
click at [64, 198] on span at bounding box center [62, 200] width 10 height 10
click at [62, 194] on input "checkbox" at bounding box center [62, 194] width 0 height 0
checkbox input "true"
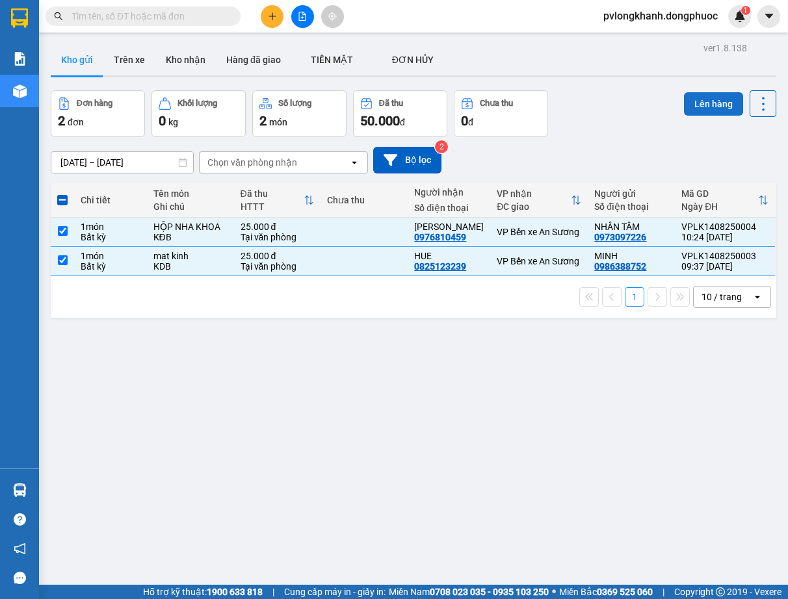
click at [718, 102] on button "Lên hàng" at bounding box center [713, 103] width 59 height 23
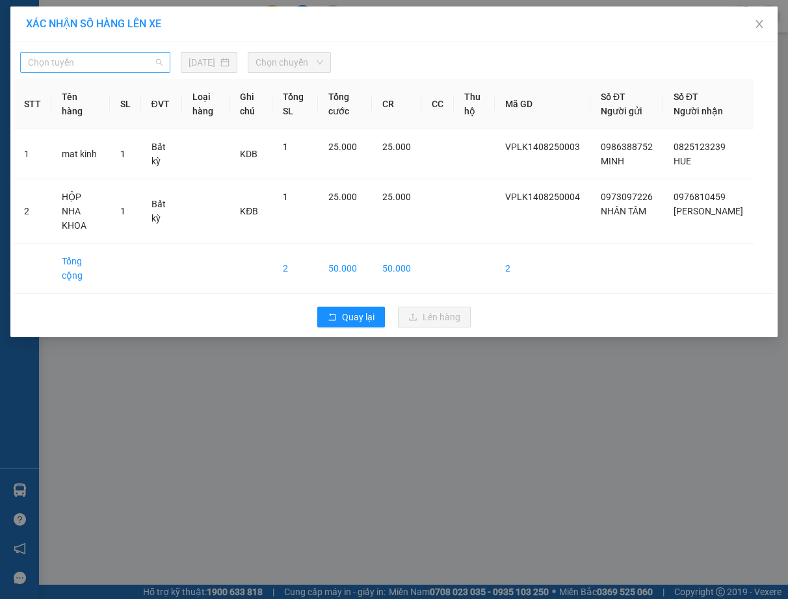
click at [147, 63] on span "Chọn tuyến" at bounding box center [95, 63] width 135 height 20
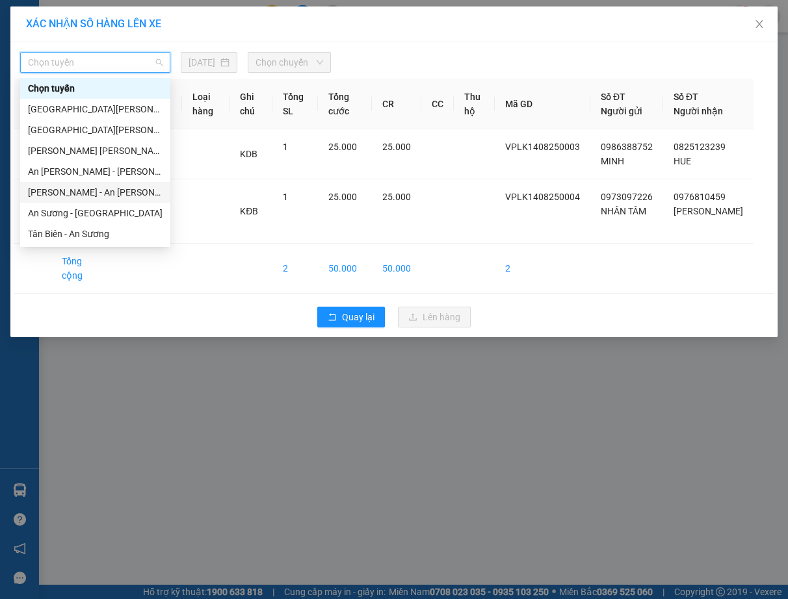
click at [98, 188] on div "[PERSON_NAME] - An [PERSON_NAME]" at bounding box center [95, 192] width 135 height 14
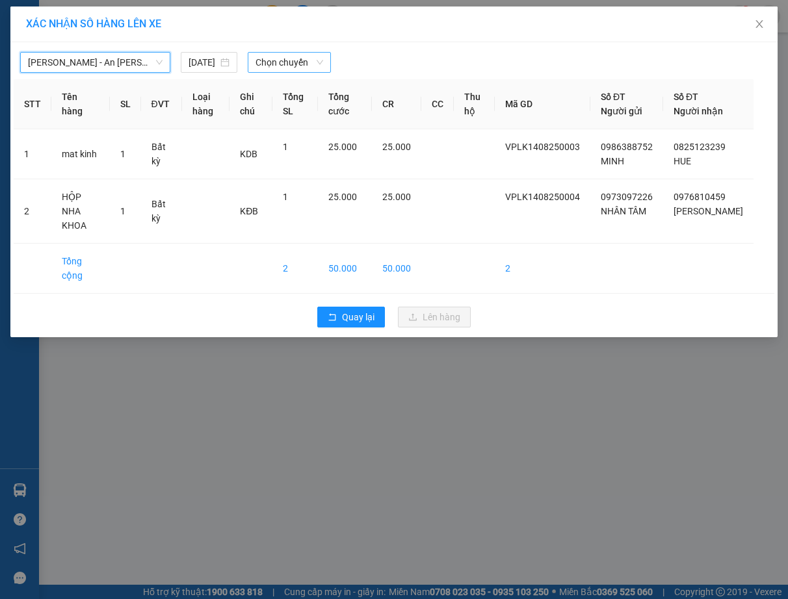
click at [265, 66] on span "Chọn chuyến" at bounding box center [289, 63] width 68 height 20
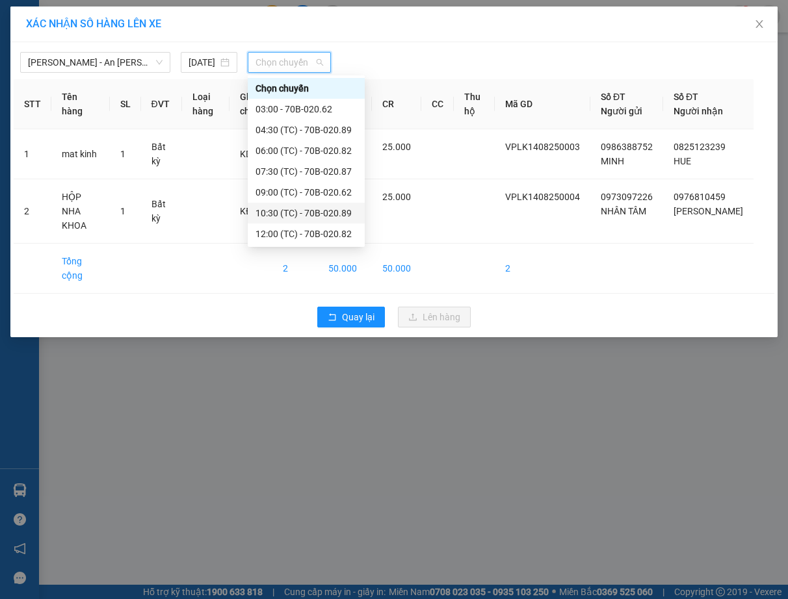
click at [318, 209] on div "10:30 (TC) - 70B-020.89" at bounding box center [305, 213] width 101 height 14
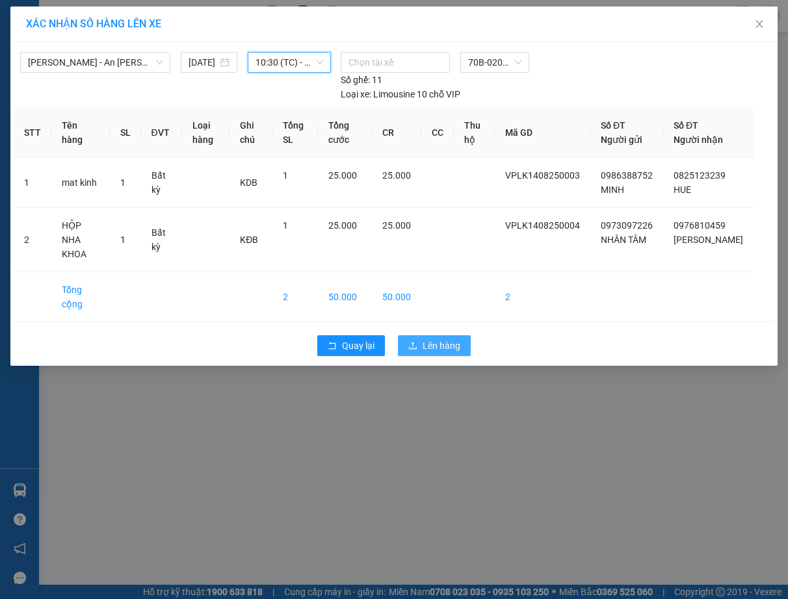
click at [441, 339] on span "Lên hàng" at bounding box center [442, 346] width 38 height 14
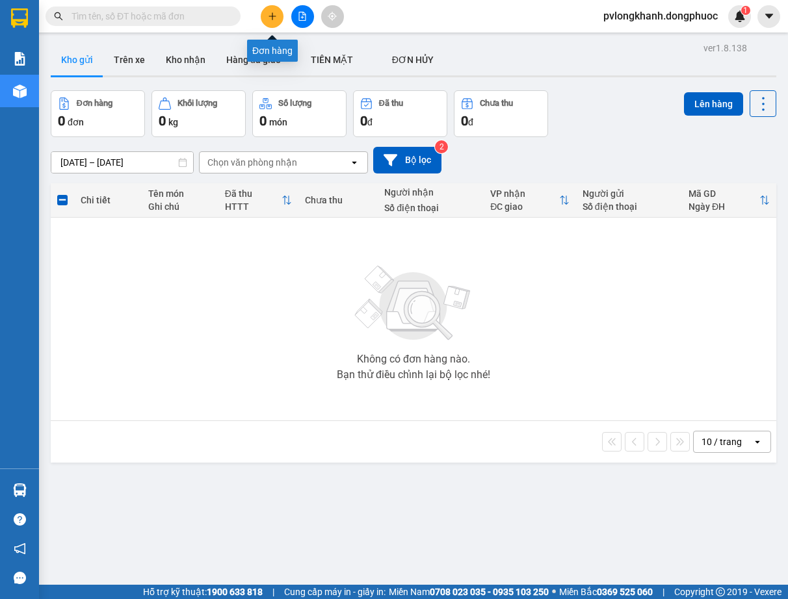
click at [275, 15] on icon "plus" at bounding box center [272, 16] width 9 height 9
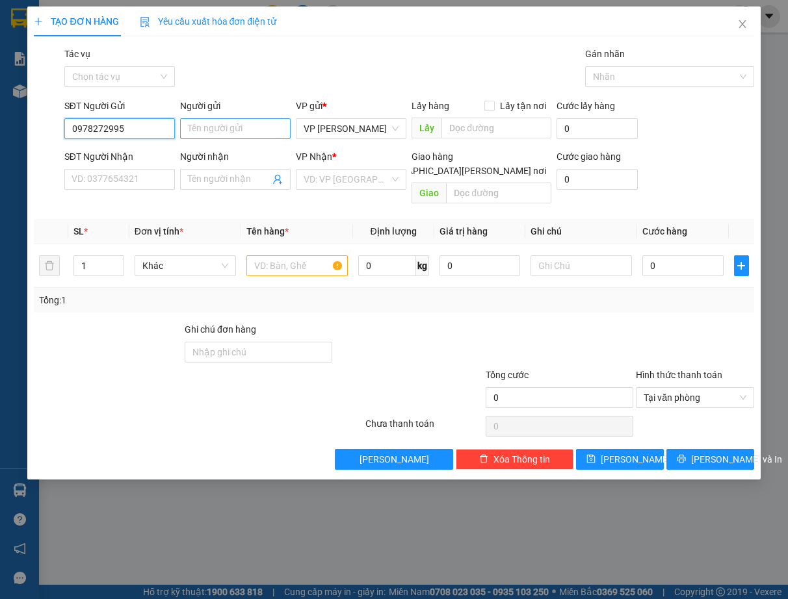
type input "0978272995"
click at [250, 131] on input "Người gửi" at bounding box center [235, 128] width 111 height 21
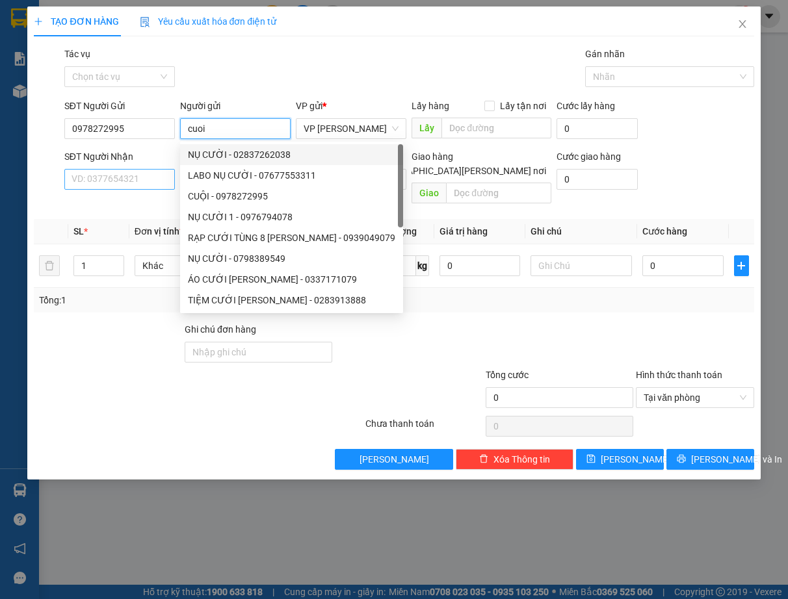
type input "cuoi"
click at [141, 187] on input "SĐT Người Nhận" at bounding box center [119, 179] width 111 height 21
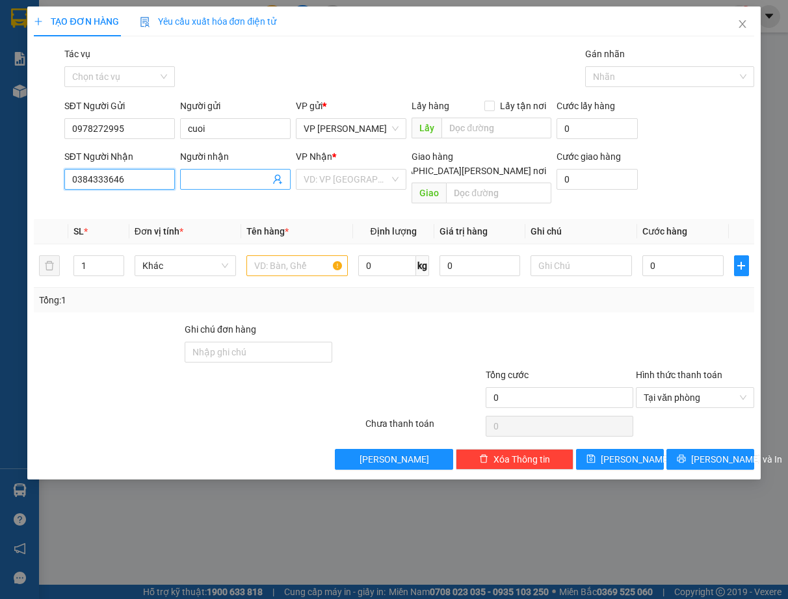
type input "0384333646"
click at [240, 183] on input "Người nhận" at bounding box center [229, 179] width 82 height 14
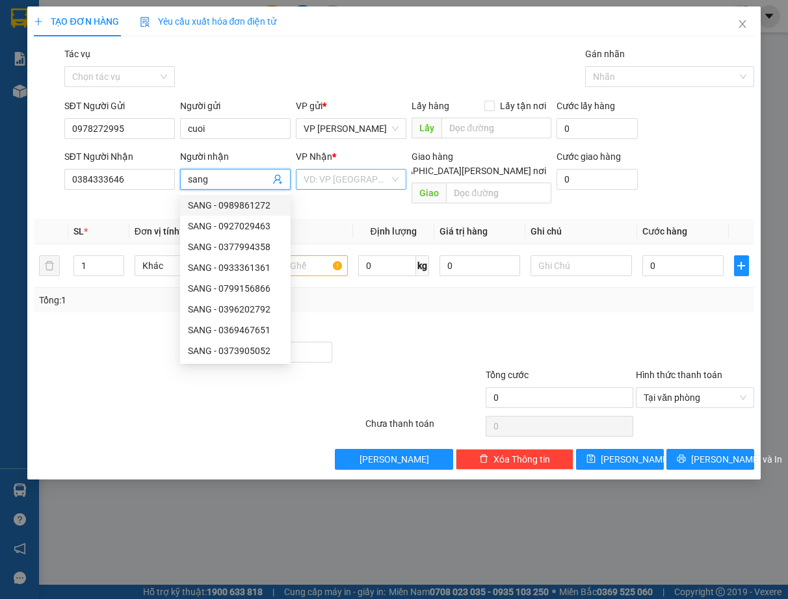
type input "sang"
click at [330, 179] on input "search" at bounding box center [347, 180] width 86 height 20
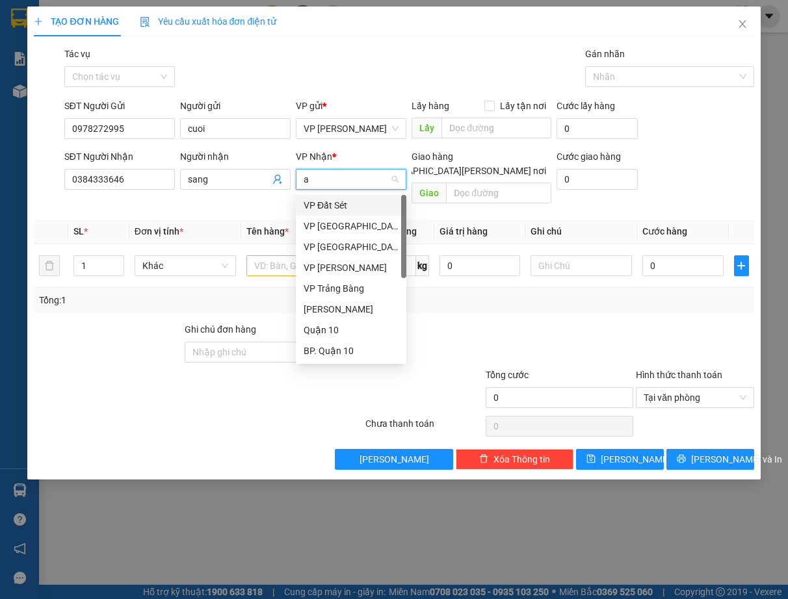
type input "as"
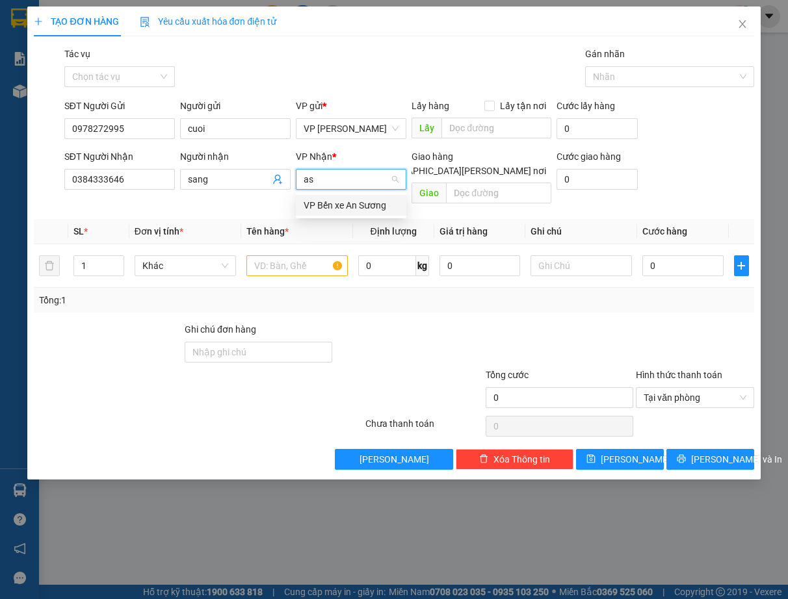
click at [321, 203] on div "VP Bến xe An Sương" at bounding box center [351, 205] width 95 height 14
click at [306, 255] on input "text" at bounding box center [296, 265] width 101 height 21
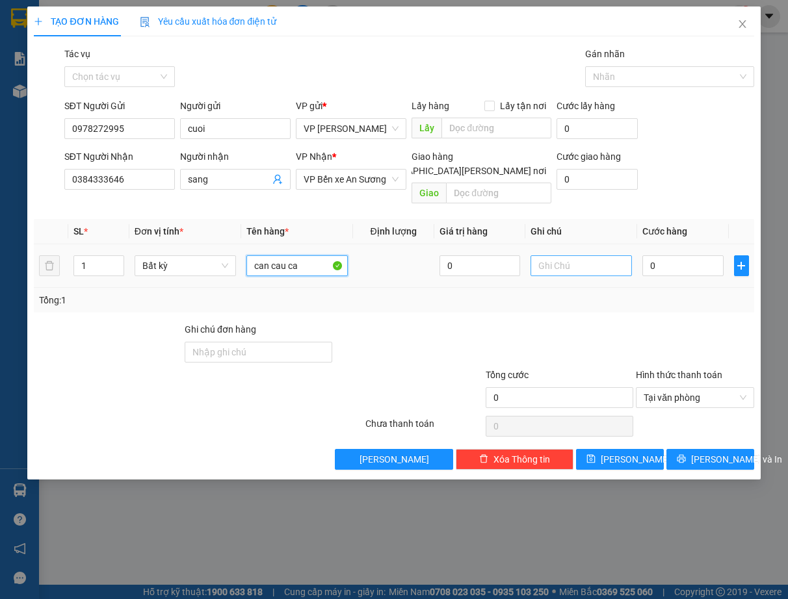
type input "can cau ca"
click at [596, 255] on input "text" at bounding box center [580, 265] width 101 height 21
type input "kdb"
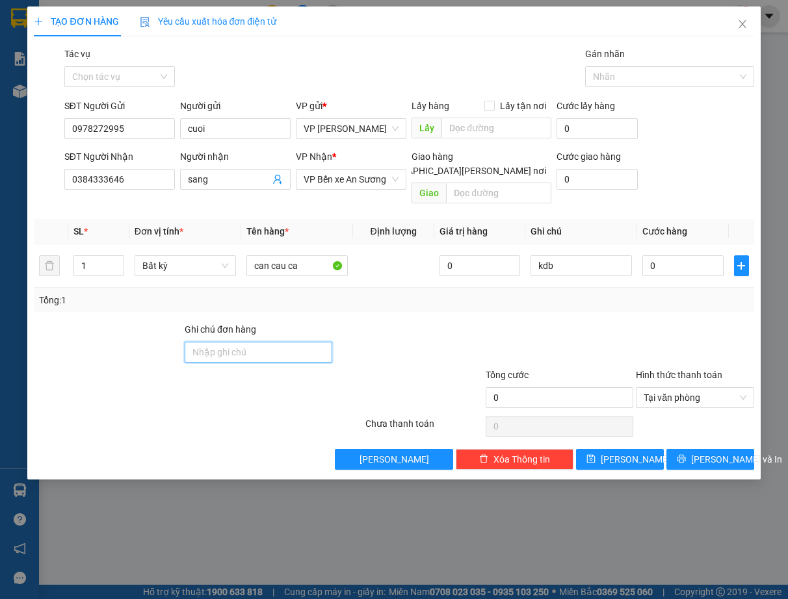
click at [267, 342] on input "Ghi chú đơn hàng" at bounding box center [259, 352] width 148 height 21
type input "kbd"
click at [657, 255] on input "0" at bounding box center [682, 265] width 81 height 21
type input "4"
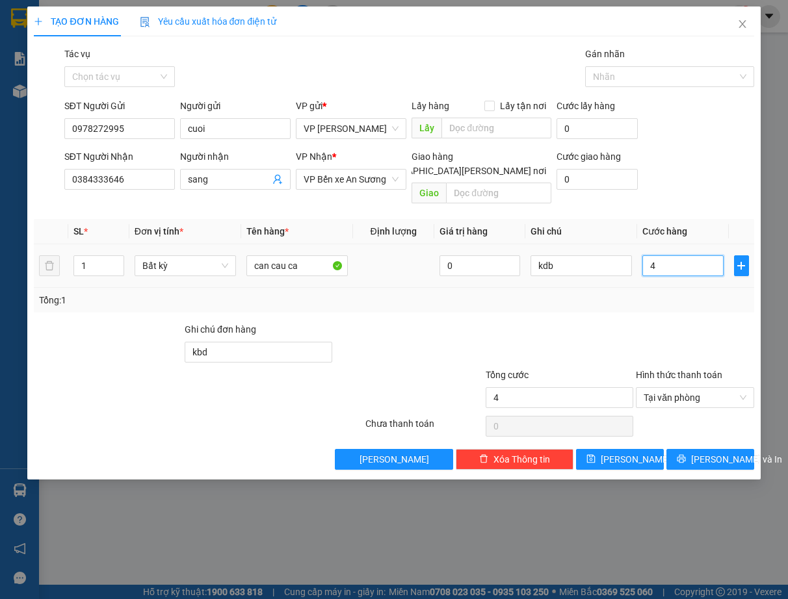
type input "40"
type input "40.000"
click at [709, 452] on span "[PERSON_NAME] và In" at bounding box center [736, 459] width 91 height 14
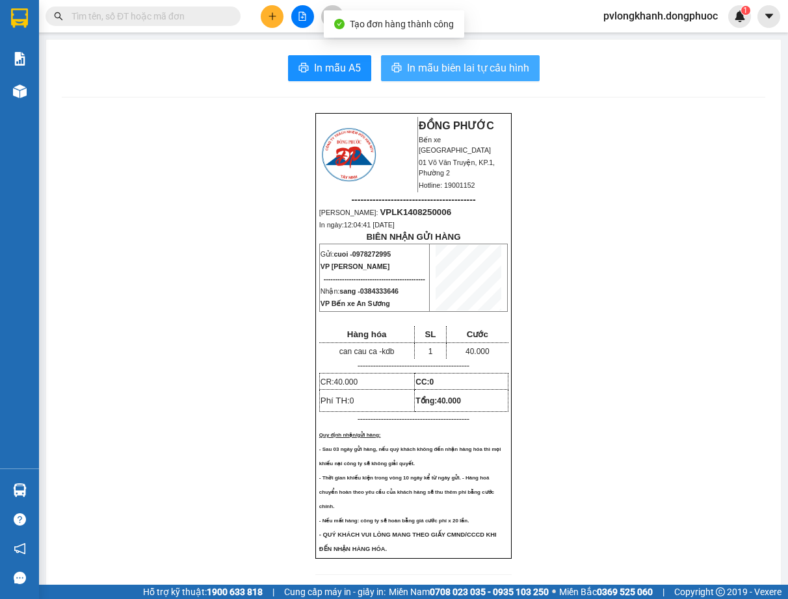
click at [488, 67] on span "In mẫu biên lai tự cấu hình" at bounding box center [468, 68] width 122 height 16
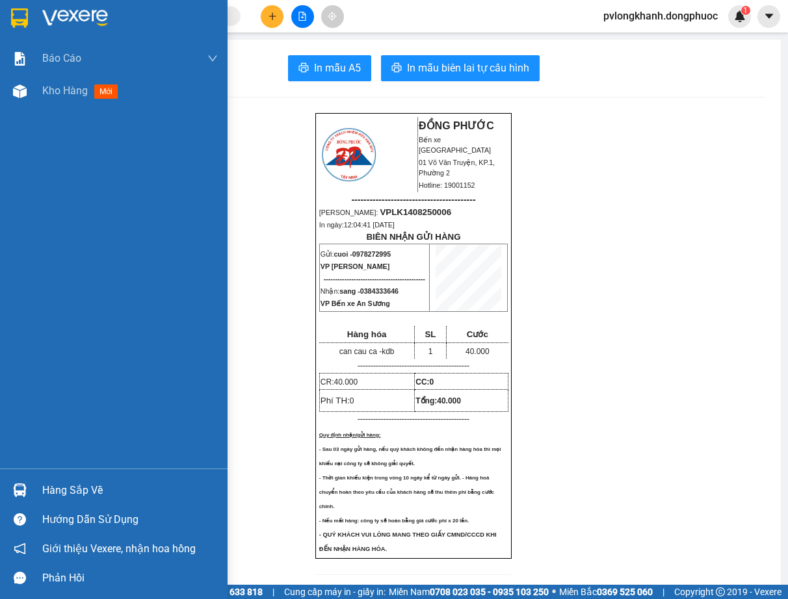
click at [40, 489] on div "Hàng sắp về" at bounding box center [114, 490] width 228 height 29
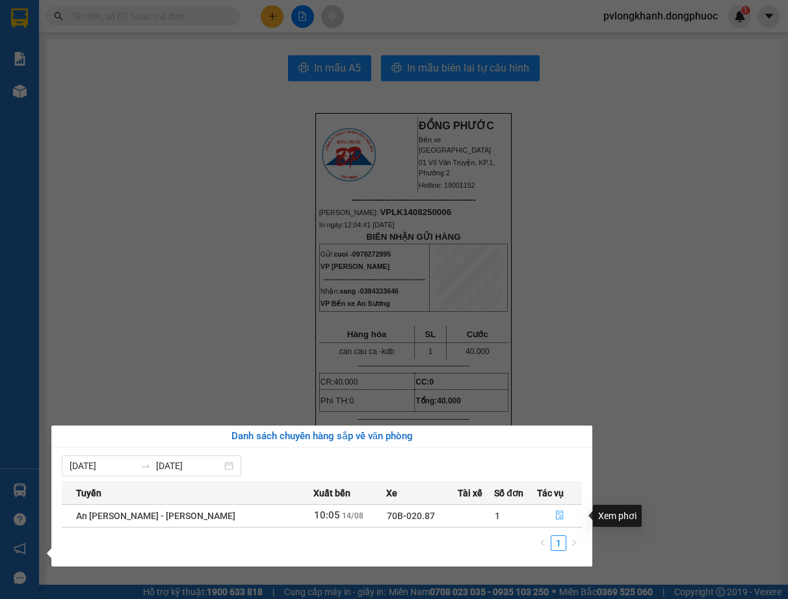
click at [556, 517] on icon "file-done" at bounding box center [560, 516] width 8 height 9
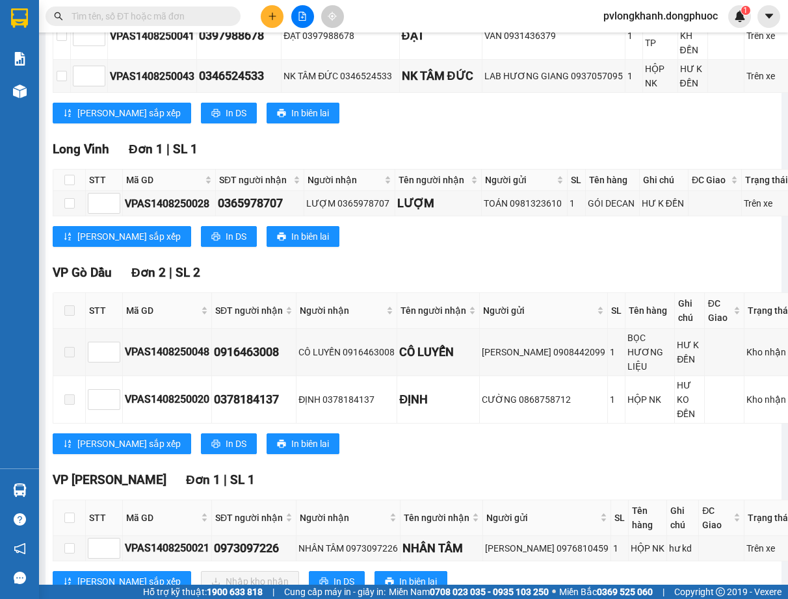
scroll to position [520, 0]
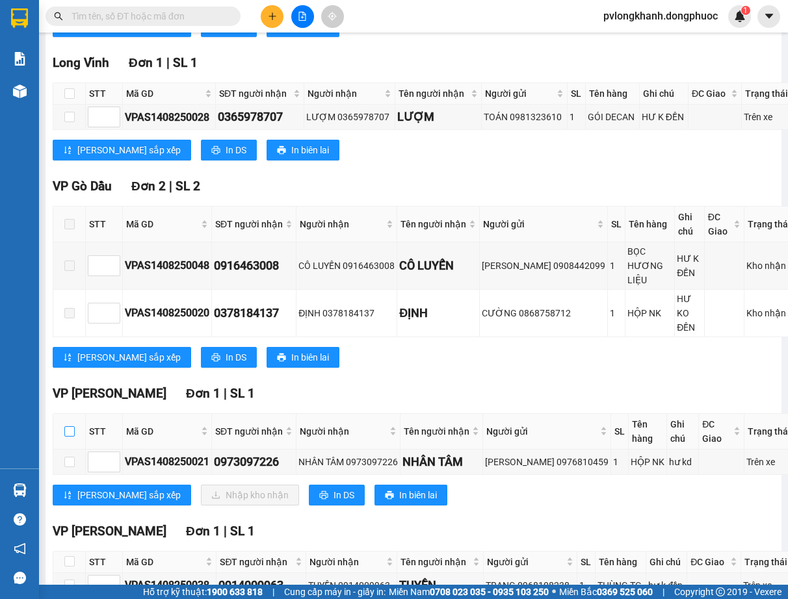
click at [70, 426] on input "checkbox" at bounding box center [69, 431] width 10 height 10
checkbox input "true"
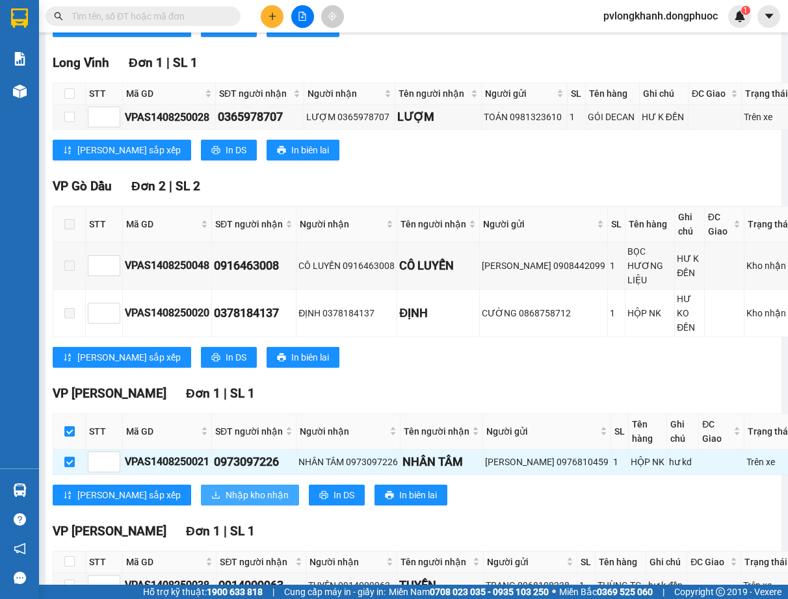
click at [226, 488] on span "Nhập kho nhận" at bounding box center [257, 495] width 63 height 14
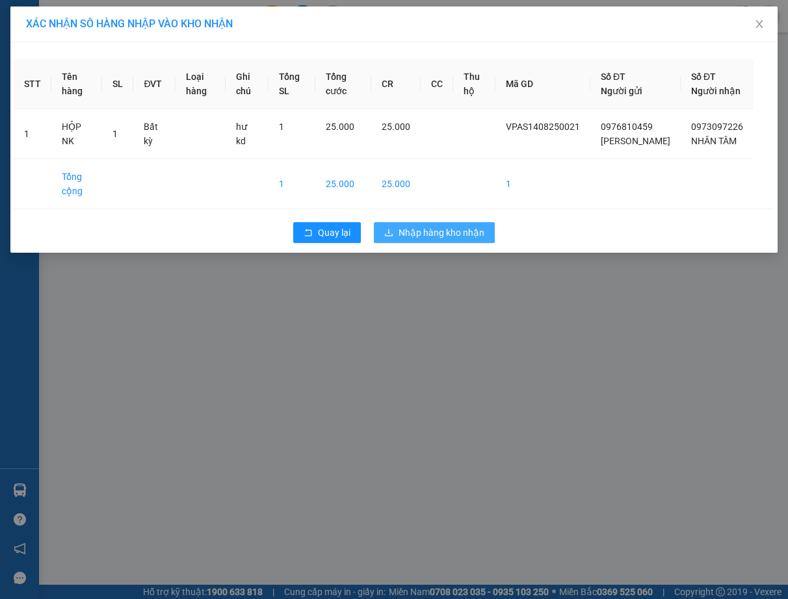
click at [418, 240] on span "Nhập hàng kho nhận" at bounding box center [441, 233] width 86 height 14
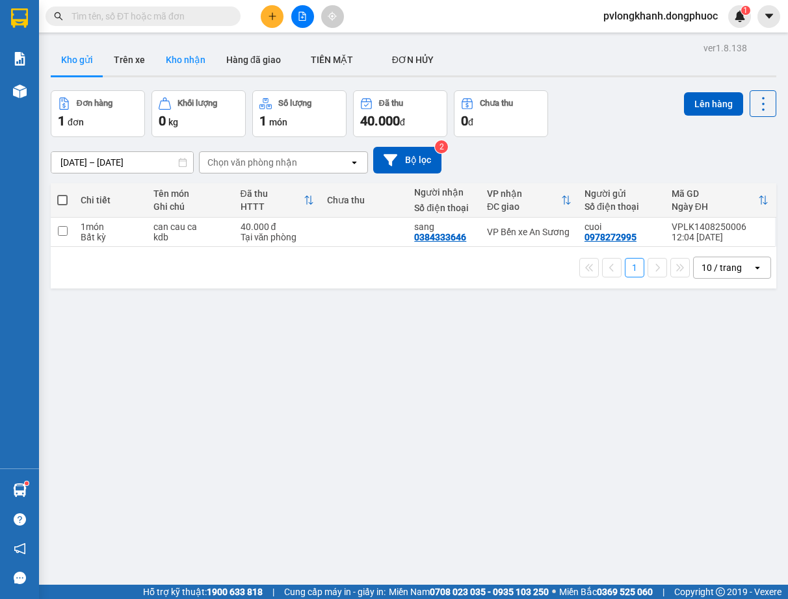
click at [172, 61] on button "Kho nhận" at bounding box center [185, 59] width 60 height 31
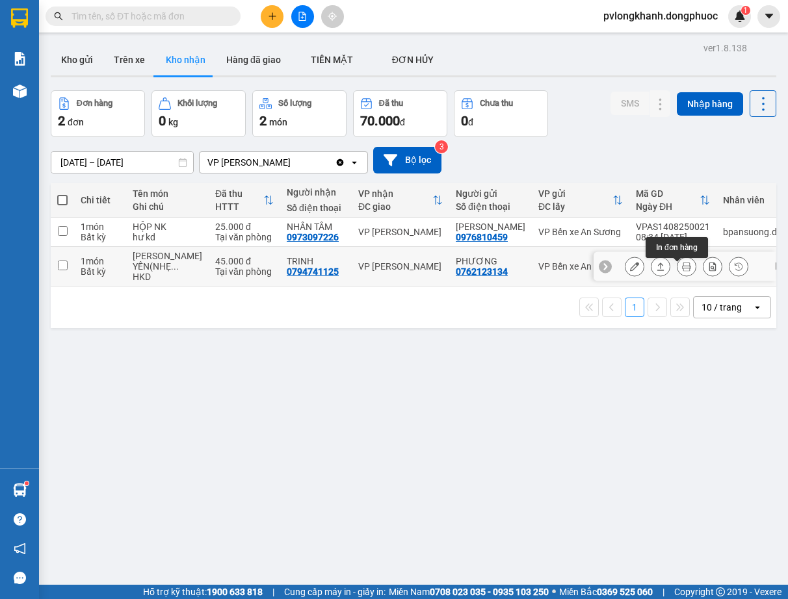
click at [682, 271] on icon at bounding box center [686, 266] width 9 height 9
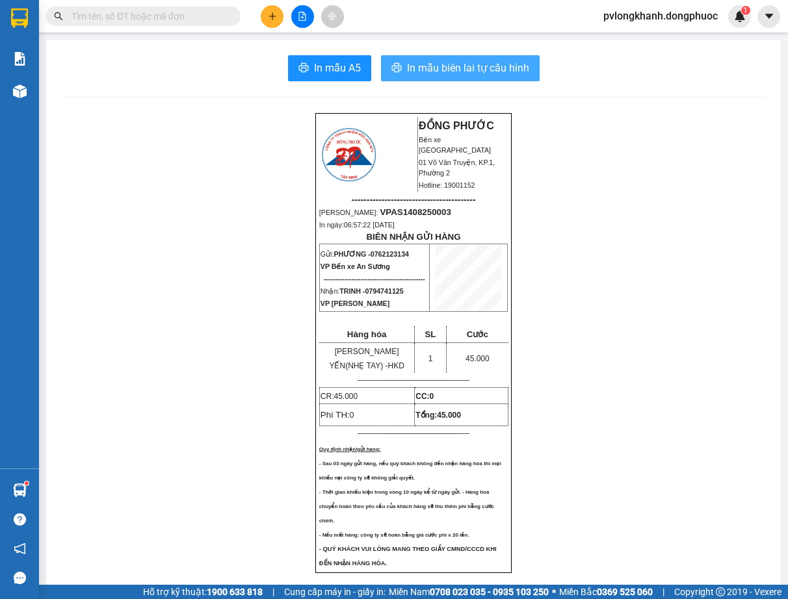
click at [499, 75] on span "In mẫu biên lai tự cấu hình" at bounding box center [468, 68] width 122 height 16
